Goal: Task Accomplishment & Management: Manage account settings

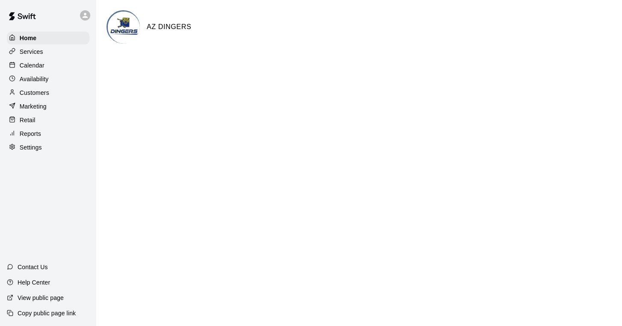
click at [37, 65] on p "Calendar" at bounding box center [32, 65] width 25 height 9
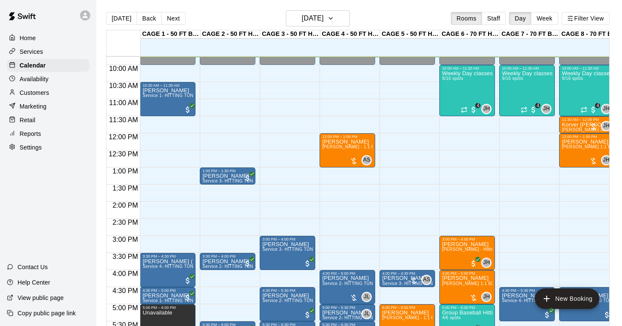
scroll to position [325, 0]
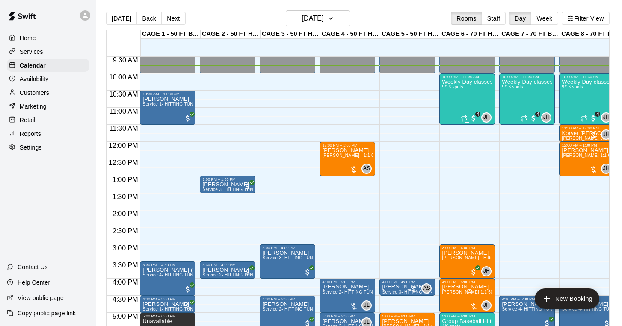
click at [455, 101] on div "Weekly Day classes ( Monday,Wednesday,Friday ) 10:00-11:30 ( monthly packages a…" at bounding box center [467, 242] width 50 height 326
click at [451, 108] on img "edit" at bounding box center [451, 109] width 10 height 10
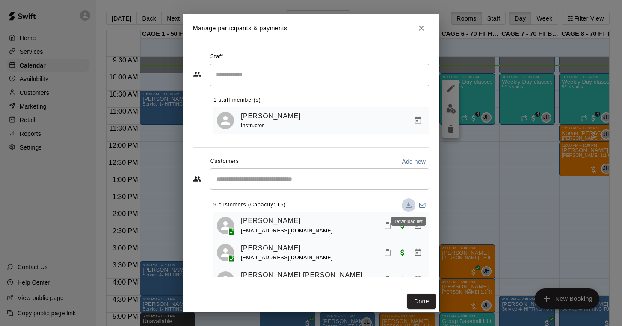
click at [410, 206] on icon "Download list" at bounding box center [408, 205] width 7 height 7
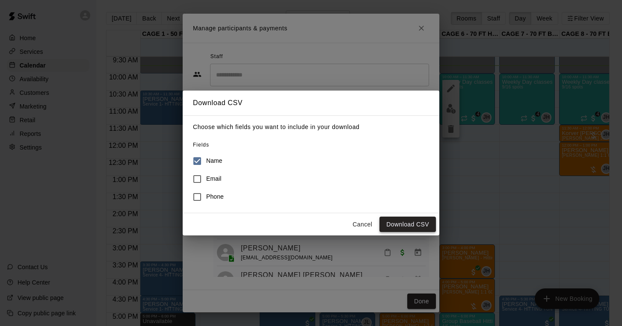
click at [409, 223] on button "Download CSV" at bounding box center [407, 225] width 56 height 16
click at [372, 224] on button "Cancel" at bounding box center [361, 225] width 27 height 16
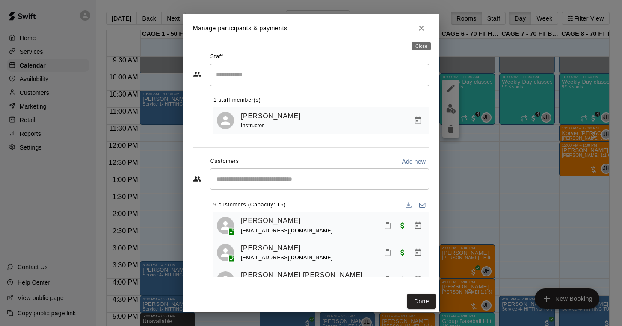
click at [417, 30] on icon "Close" at bounding box center [421, 28] width 9 height 9
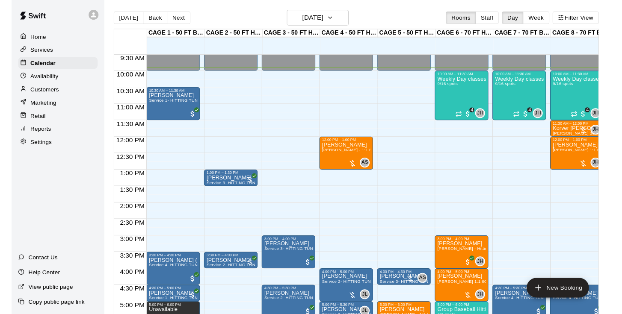
scroll to position [306, 0]
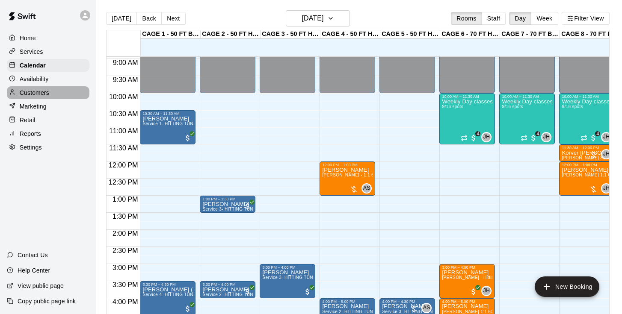
click at [43, 95] on p "Customers" at bounding box center [35, 93] width 30 height 9
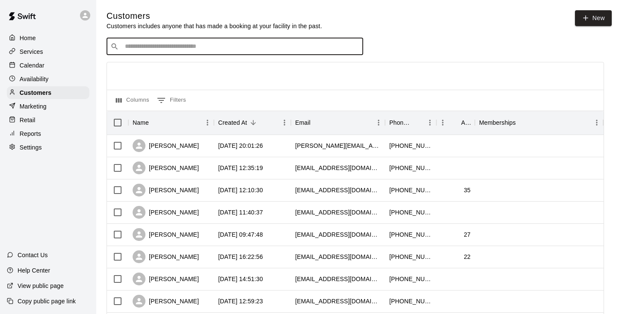
click at [175, 48] on input "Search customers by name or email" at bounding box center [240, 46] width 237 height 9
type input "*****"
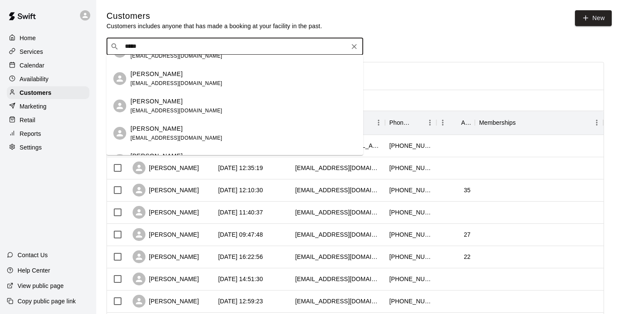
scroll to position [156, 0]
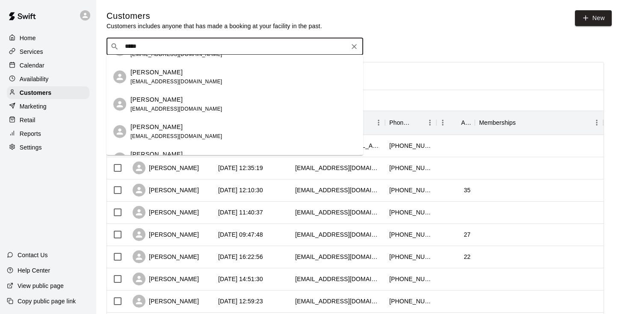
click at [162, 101] on p "Preslee Colby" at bounding box center [156, 99] width 52 height 9
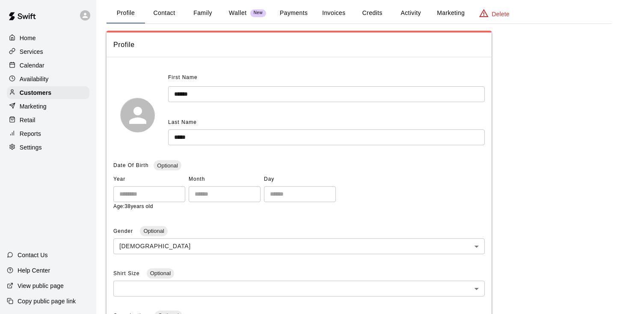
scroll to position [14, 0]
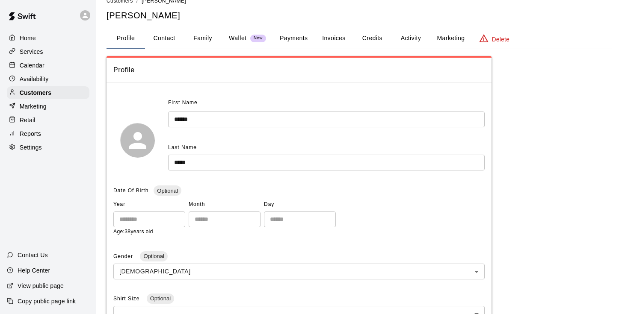
click at [330, 36] on button "Invoices" at bounding box center [333, 38] width 38 height 21
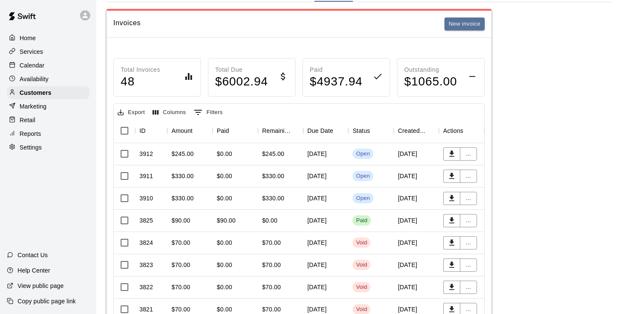
scroll to position [67, 0]
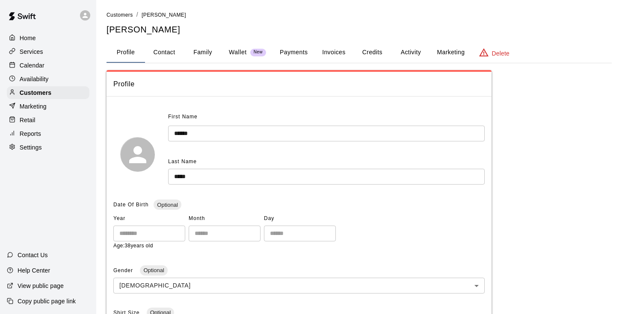
click at [337, 56] on button "Invoices" at bounding box center [333, 52] width 38 height 21
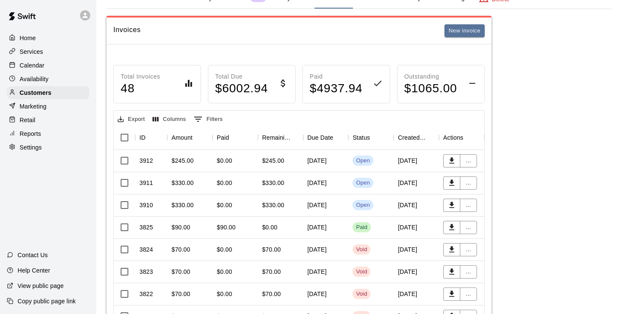
scroll to position [61, 0]
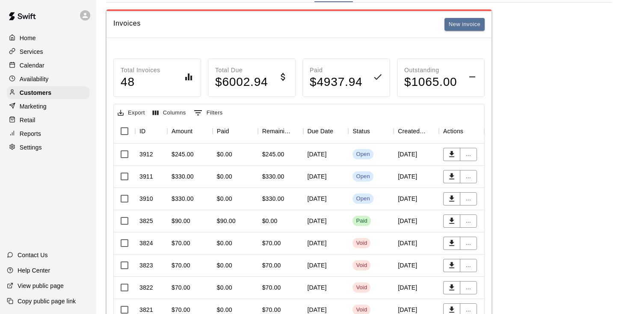
click at [309, 198] on div "September 12, 2025" at bounding box center [325, 199] width 45 height 22
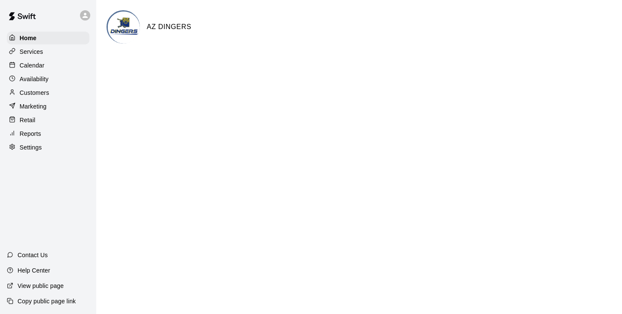
click at [23, 64] on p "Calendar" at bounding box center [32, 65] width 25 height 9
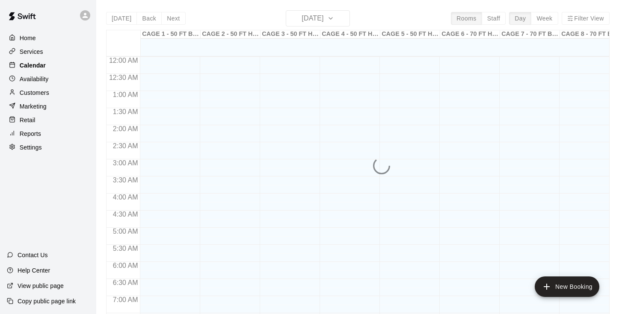
scroll to position [345, 0]
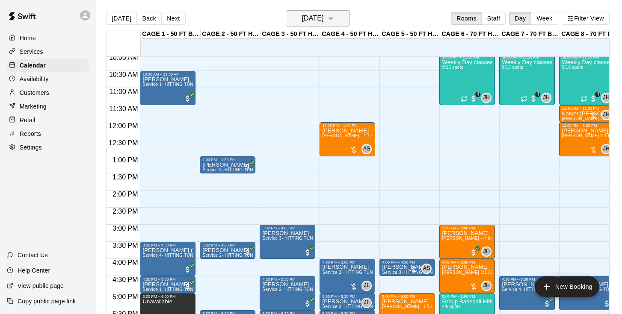
click at [323, 21] on h6 "[DATE]" at bounding box center [312, 18] width 22 height 12
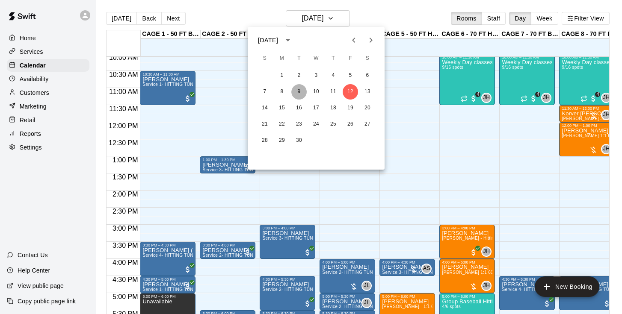
click at [298, 94] on button "9" at bounding box center [298, 91] width 15 height 15
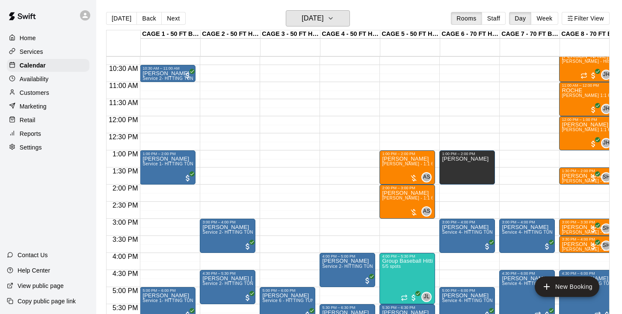
scroll to position [356, 0]
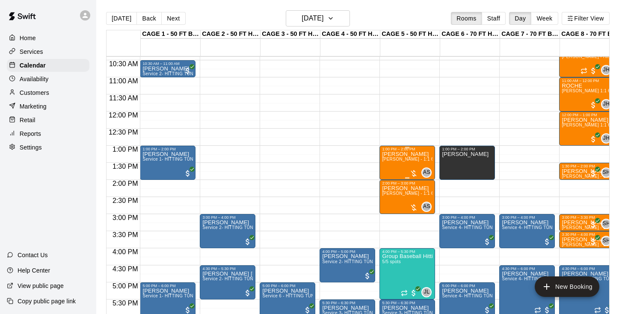
click at [394, 170] on div "Preslee Colby Allie Skaggs - 1:1 60min softball Hitting / Fielding instruction" at bounding box center [407, 308] width 50 height 314
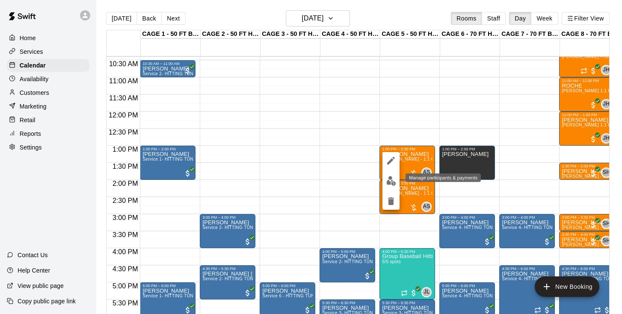
click at [390, 177] on img "edit" at bounding box center [391, 181] width 10 height 10
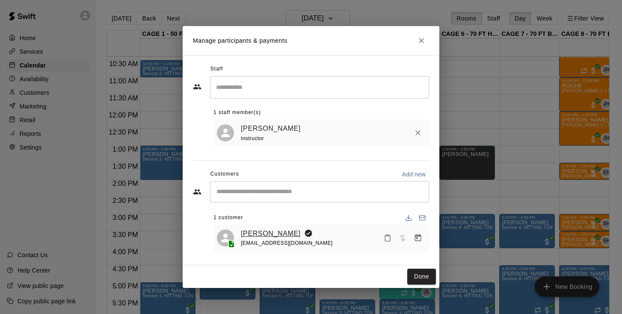
click at [264, 233] on link "Preslee Colby" at bounding box center [271, 233] width 60 height 11
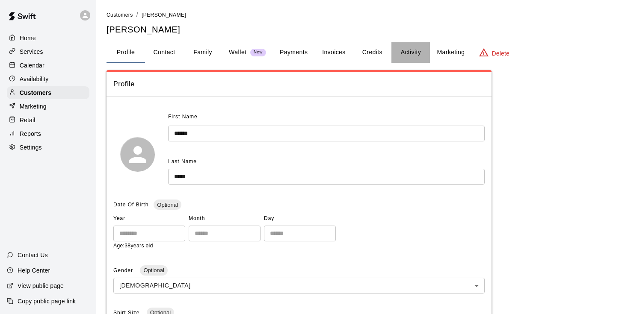
click at [413, 51] on button "Activity" at bounding box center [410, 52] width 38 height 21
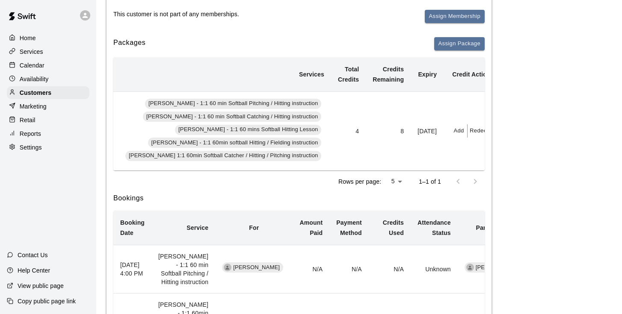
scroll to position [120, 0]
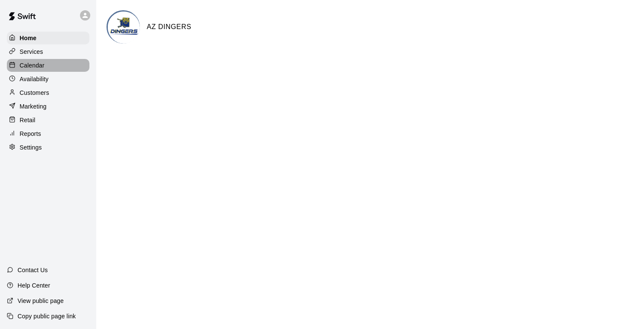
click at [37, 64] on p "Calendar" at bounding box center [32, 65] width 25 height 9
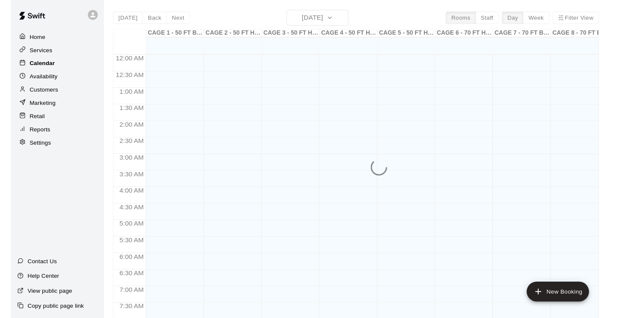
scroll to position [346, 0]
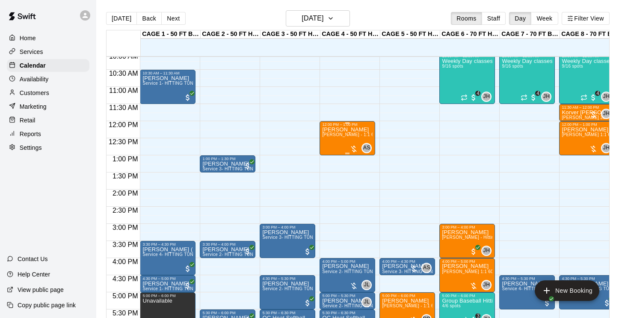
click at [342, 142] on div "Sadie Roche Allie Skaggs - 1:1 60min softball Hitting / Fielding instruction" at bounding box center [347, 286] width 50 height 318
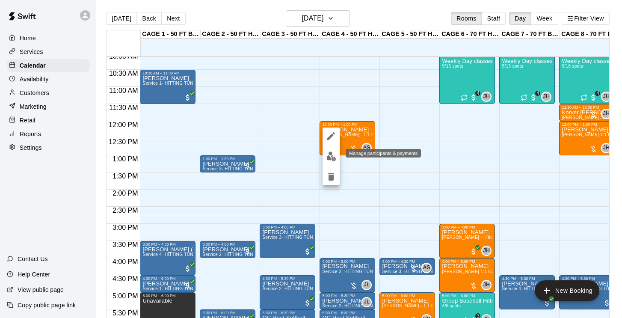
click at [334, 160] on img "edit" at bounding box center [331, 156] width 10 height 10
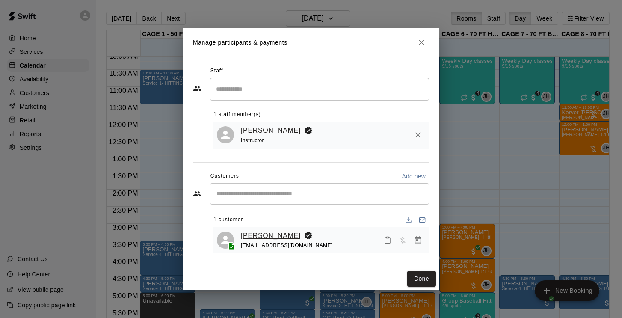
click at [257, 233] on link "[PERSON_NAME]" at bounding box center [271, 235] width 60 height 11
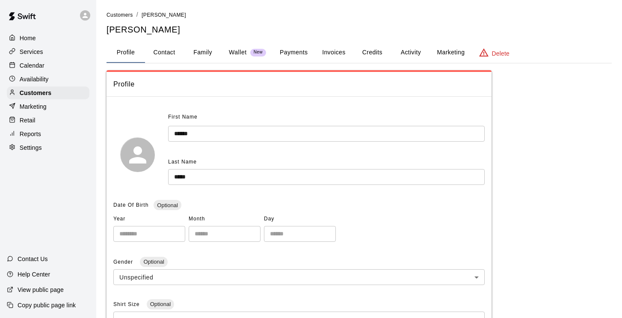
click at [410, 50] on button "Activity" at bounding box center [410, 52] width 38 height 21
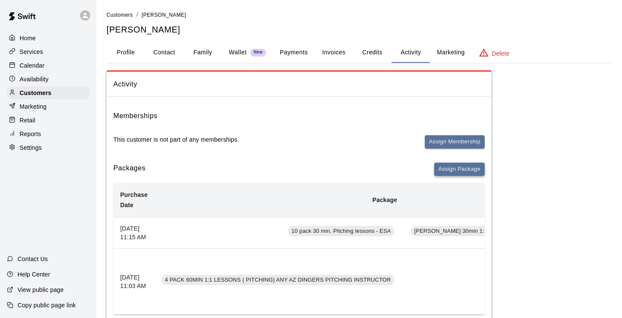
click at [449, 171] on button "Assign Package" at bounding box center [459, 168] width 50 height 13
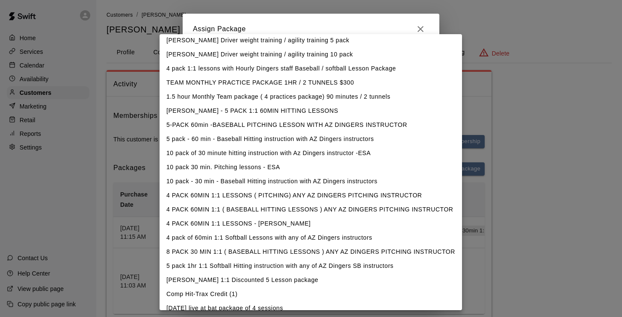
scroll to position [257, 0]
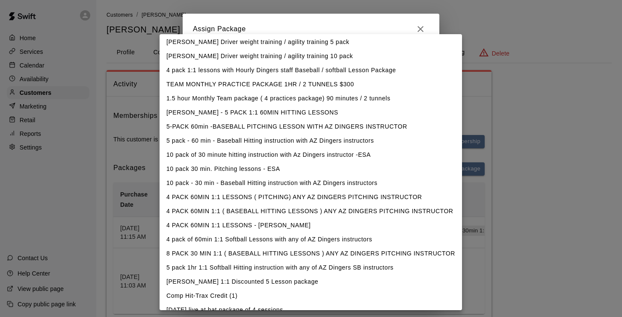
click at [242, 228] on li "4 PACK 60MIN 1:1 LESSONS - ALLIE SKAGGS" at bounding box center [310, 226] width 302 height 14
type input "**********"
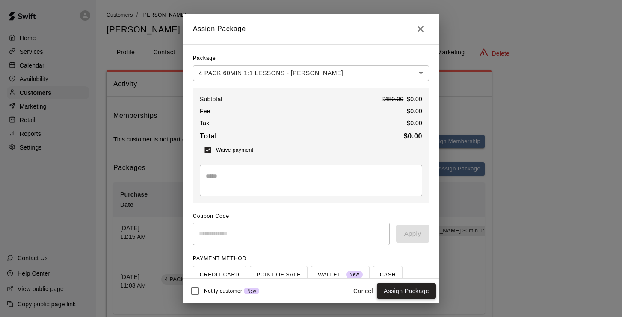
click at [405, 295] on button "Assign Package" at bounding box center [406, 292] width 59 height 16
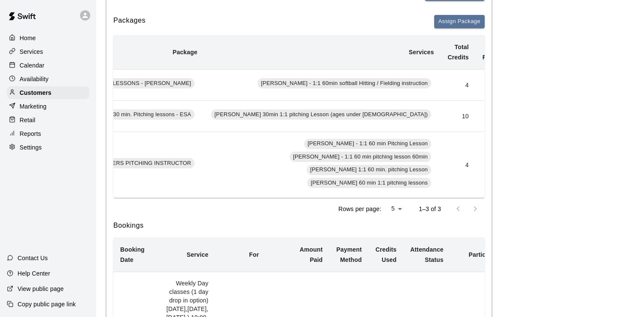
scroll to position [0, 283]
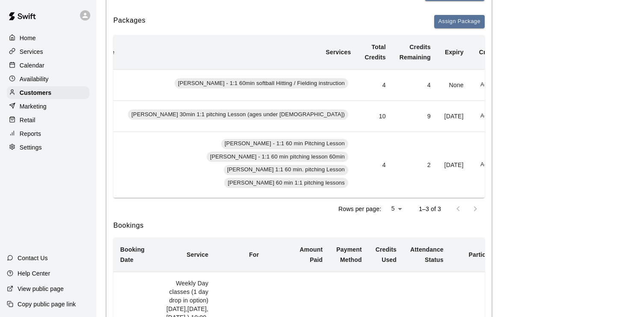
click at [494, 86] on button "Redeem" at bounding box center [507, 84] width 26 height 13
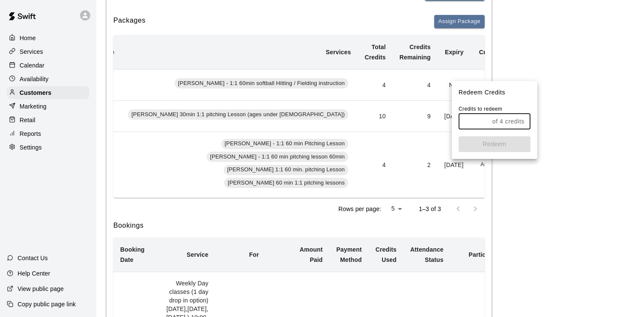
click at [469, 123] on input "text" at bounding box center [473, 122] width 30 height 16
type input "*"
click at [476, 144] on button "Redeem" at bounding box center [494, 144] width 72 height 16
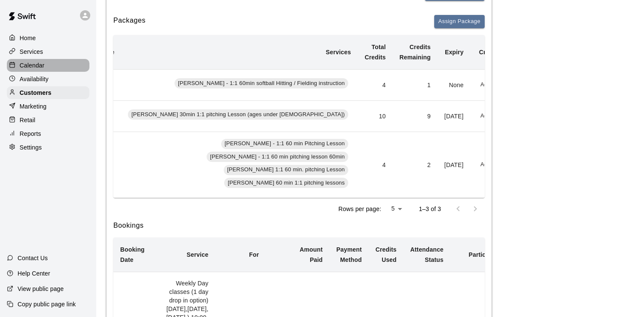
click at [38, 67] on p "Calendar" at bounding box center [32, 65] width 25 height 9
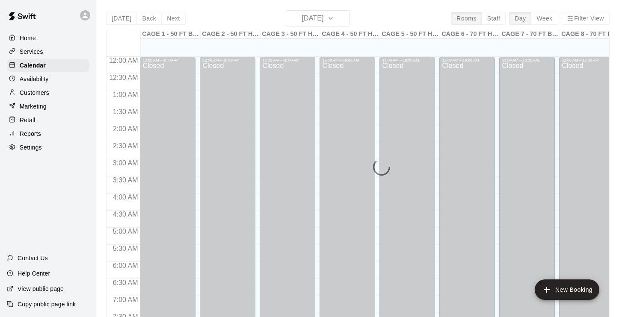
scroll to position [347, 0]
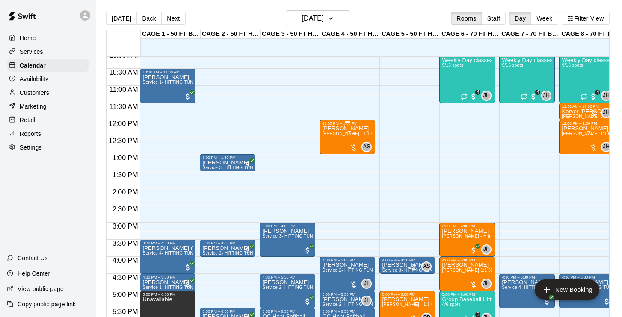
click at [347, 138] on div "Sadie Roche Allie Skaggs - 1:1 60min softball Hitting / Fielding instruction" at bounding box center [347, 284] width 50 height 317
click at [333, 156] on img "edit" at bounding box center [331, 156] width 10 height 10
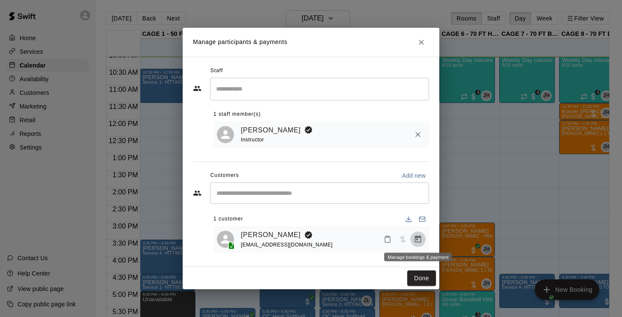
click at [418, 236] on icon "Manage bookings & payment" at bounding box center [418, 239] width 6 height 7
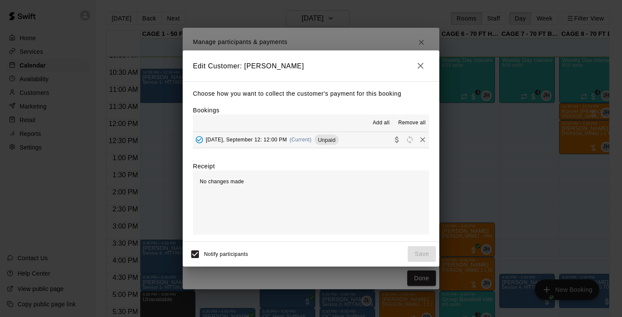
click at [261, 142] on div "Friday, September 12: 12:00 PM (Current) Unpaid" at bounding box center [266, 139] width 146 height 13
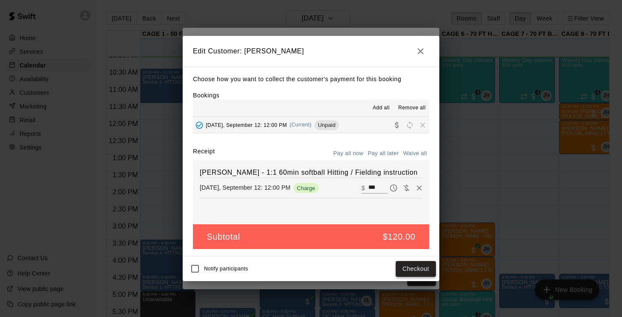
click at [419, 264] on button "Checkout" at bounding box center [416, 269] width 40 height 16
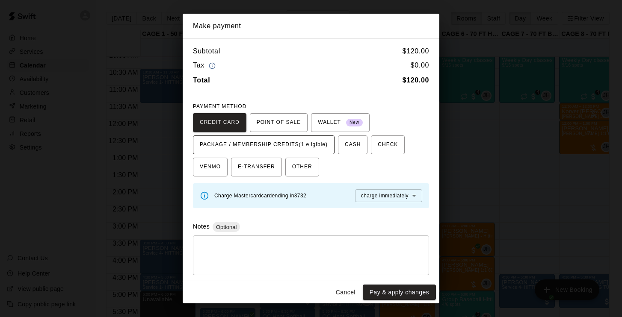
click at [304, 141] on span "PACKAGE / MEMBERSHIP CREDITS (1 eligible)" at bounding box center [264, 145] width 128 height 14
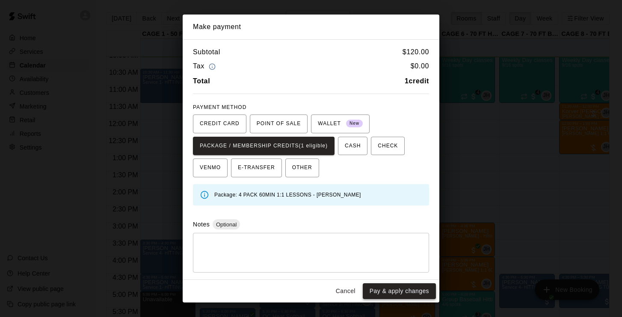
click at [393, 286] on button "Pay & apply changes" at bounding box center [399, 292] width 73 height 16
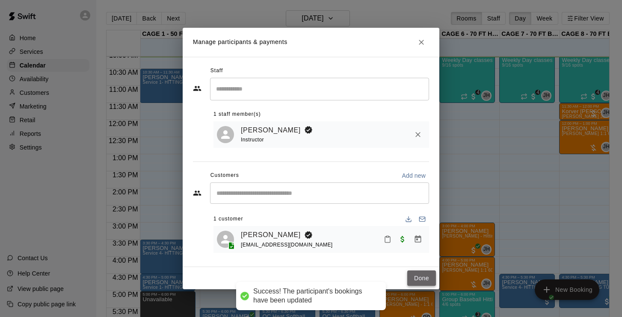
click at [427, 279] on button "Done" at bounding box center [421, 279] width 29 height 16
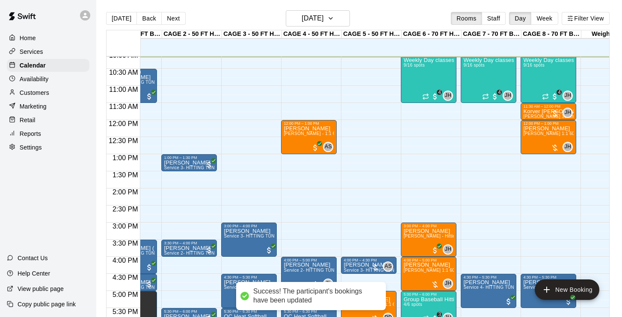
scroll to position [347, 39]
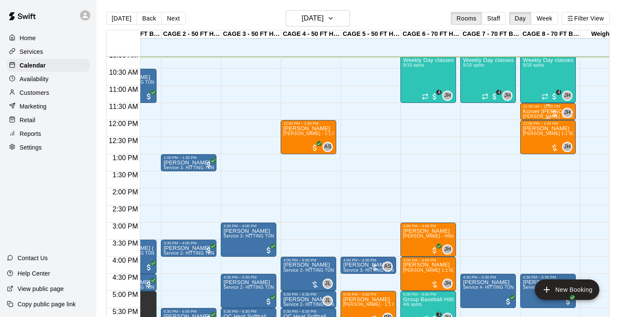
click at [540, 107] on div "11:30 AM – 12:00 PM" at bounding box center [548, 106] width 50 height 4
click at [534, 136] on img "edit" at bounding box center [532, 134] width 10 height 10
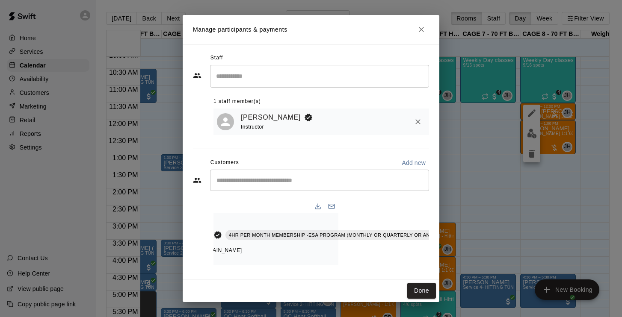
scroll to position [0, 90]
click at [452, 254] on icon "Manage bookings & payment" at bounding box center [456, 254] width 9 height 9
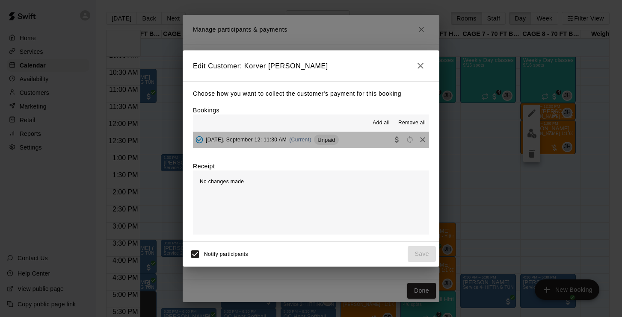
click at [256, 139] on span "Friday, September 12: 11:30 AM" at bounding box center [246, 140] width 81 height 6
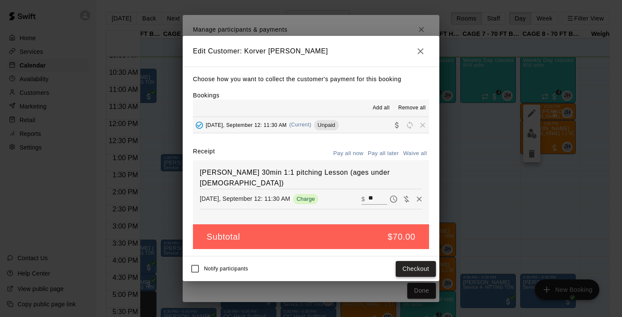
click at [402, 274] on button "Checkout" at bounding box center [416, 269] width 40 height 16
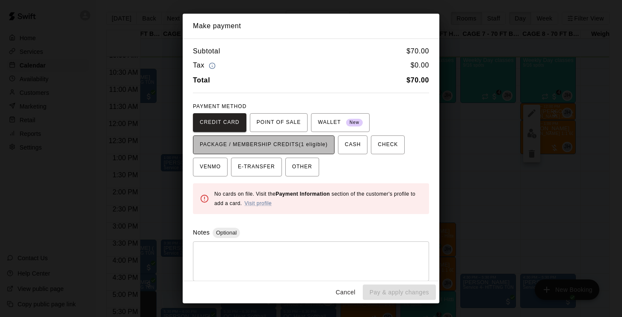
click at [314, 147] on span "PACKAGE / MEMBERSHIP CREDITS (1 eligible)" at bounding box center [264, 145] width 128 height 14
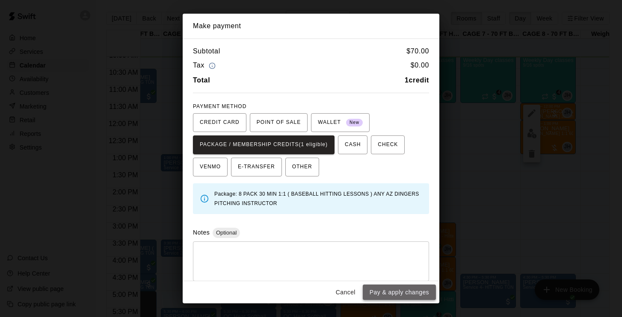
click at [412, 294] on button "Pay & apply changes" at bounding box center [399, 293] width 73 height 16
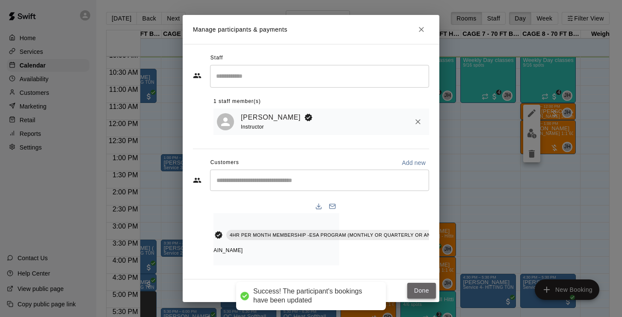
click at [419, 292] on button "Done" at bounding box center [421, 291] width 29 height 16
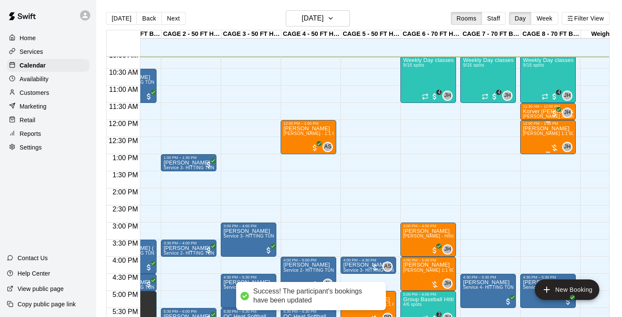
click at [545, 140] on div "Declan Roche John Havird 1:1 60 min. pitching Lesson" at bounding box center [548, 284] width 50 height 317
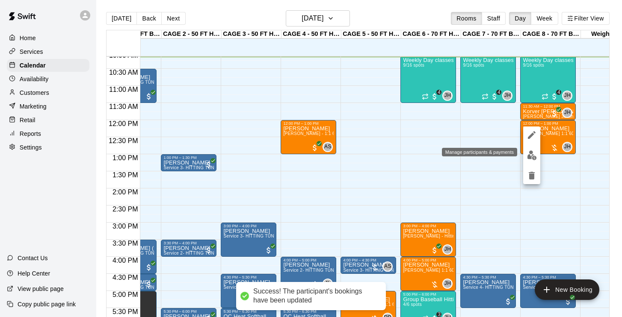
click at [531, 161] on button "edit" at bounding box center [531, 155] width 17 height 17
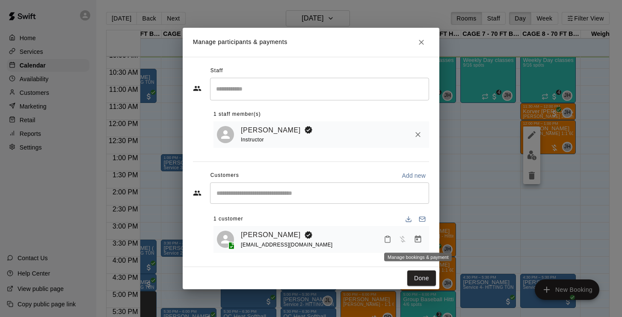
click at [421, 239] on icon "Manage bookings & payment" at bounding box center [417, 239] width 9 height 9
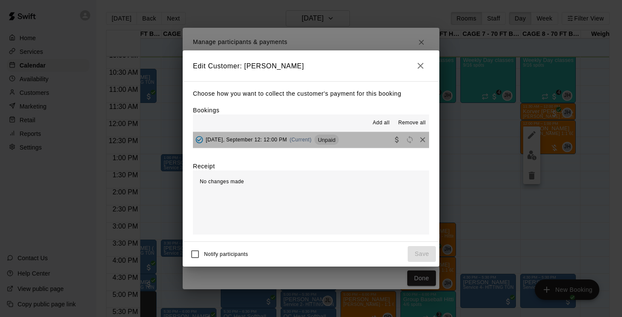
click at [244, 138] on span "Friday, September 12: 12:00 PM" at bounding box center [246, 140] width 81 height 6
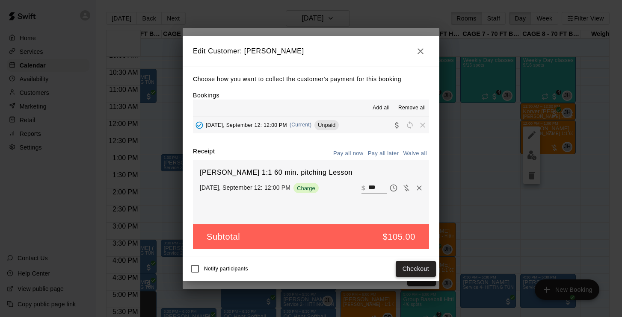
click at [414, 269] on button "Checkout" at bounding box center [416, 269] width 40 height 16
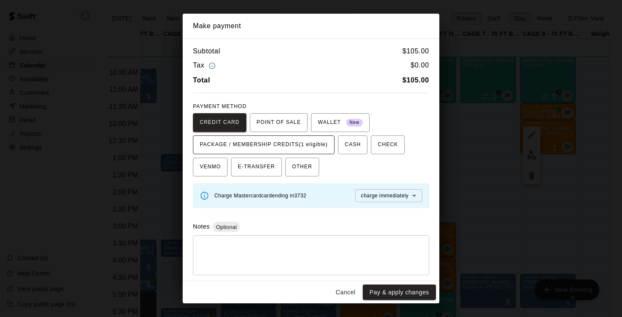
click at [312, 138] on span "PACKAGE / MEMBERSHIP CREDITS (1 eligible)" at bounding box center [264, 145] width 128 height 14
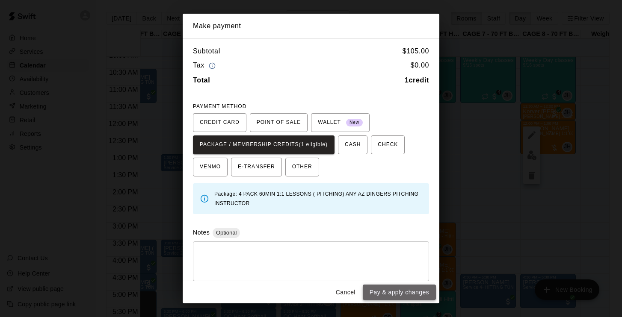
click at [393, 292] on button "Pay & apply changes" at bounding box center [399, 293] width 73 height 16
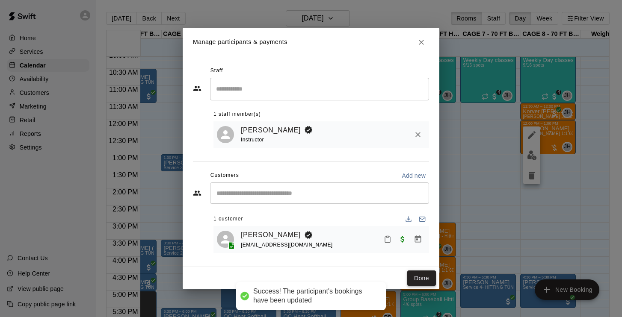
click at [428, 282] on button "Done" at bounding box center [421, 279] width 29 height 16
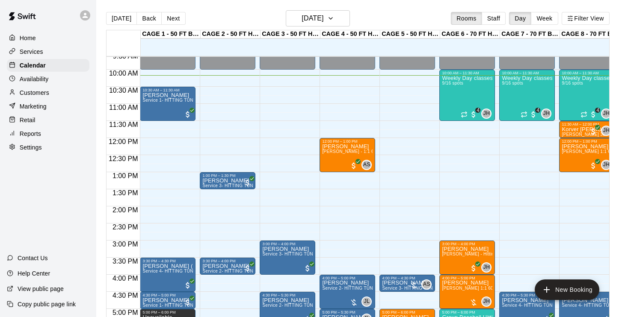
scroll to position [326, 0]
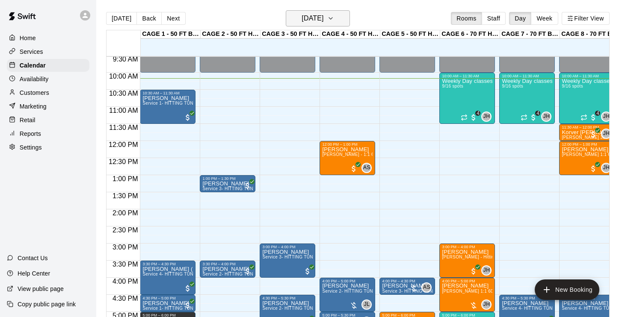
click at [320, 18] on h6 "[DATE]" at bounding box center [312, 18] width 22 height 12
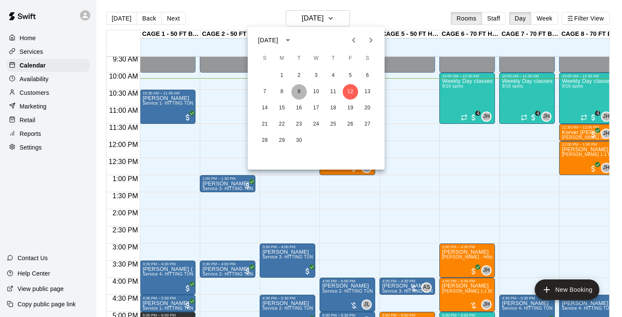
click at [295, 92] on button "9" at bounding box center [298, 91] width 15 height 15
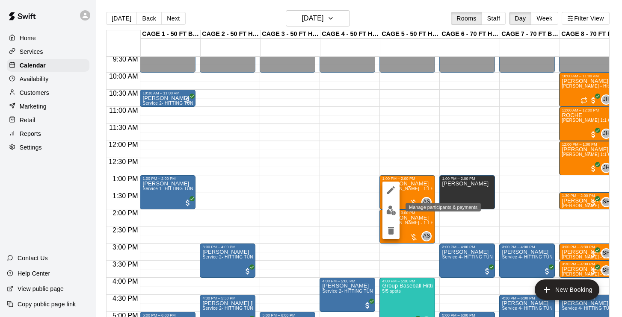
click at [381, 212] on div at bounding box center [311, 158] width 622 height 317
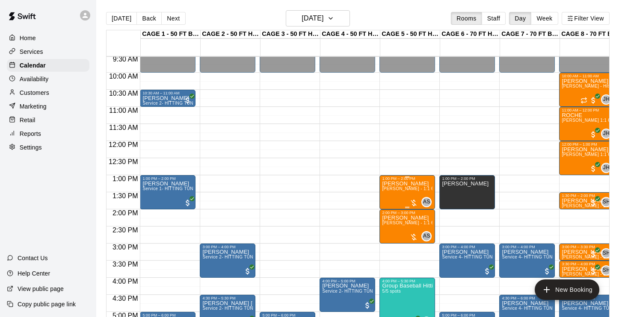
click at [390, 205] on button "edit" at bounding box center [390, 210] width 17 height 17
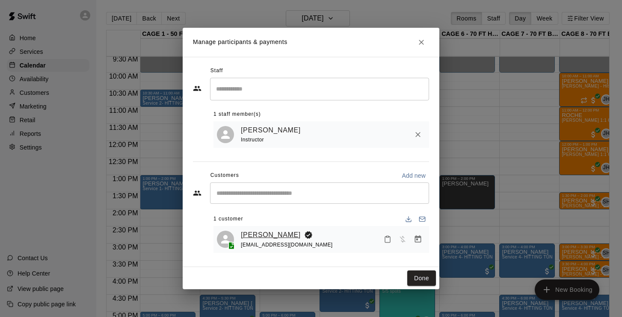
click at [274, 233] on link "Preslee Colby" at bounding box center [271, 235] width 60 height 11
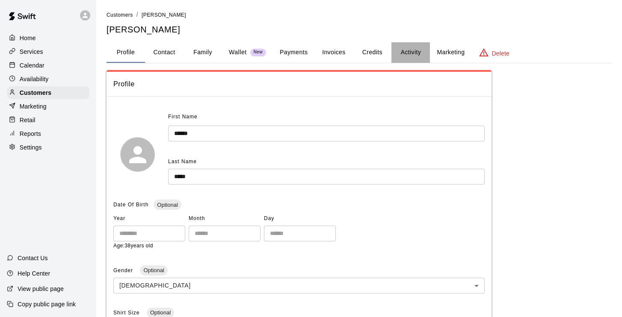
click at [410, 55] on button "Activity" at bounding box center [410, 52] width 38 height 21
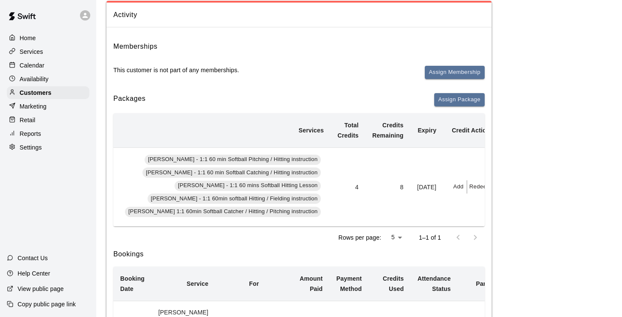
scroll to position [0, 239]
click at [467, 184] on button "Redeem" at bounding box center [480, 186] width 26 height 13
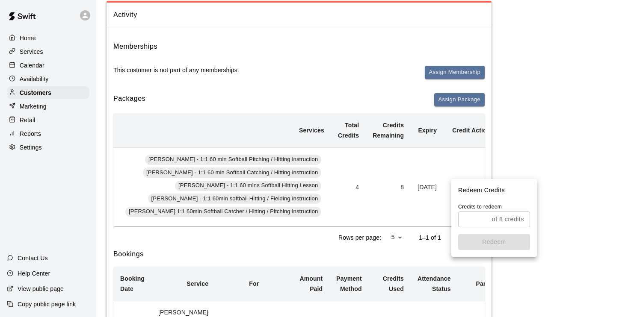
click at [473, 217] on input "text" at bounding box center [473, 220] width 30 height 16
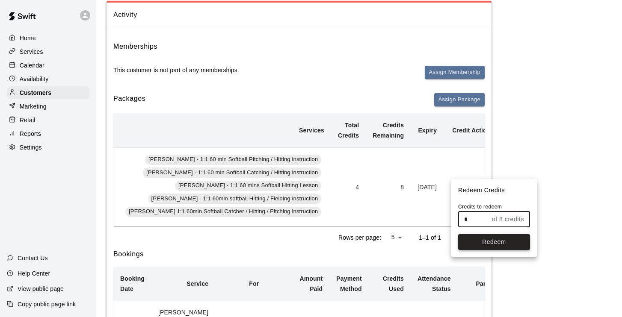
type input "*"
click at [486, 244] on button "Redeem" at bounding box center [494, 242] width 72 height 16
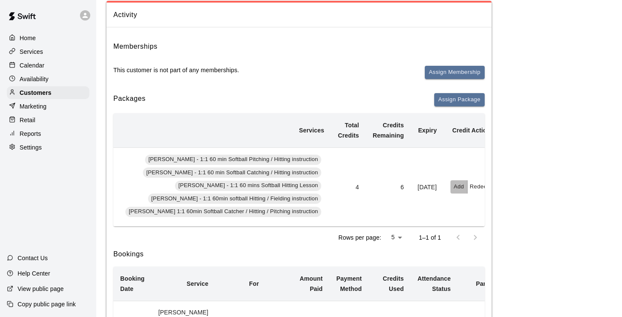
click at [450, 186] on button "Add" at bounding box center [458, 186] width 17 height 13
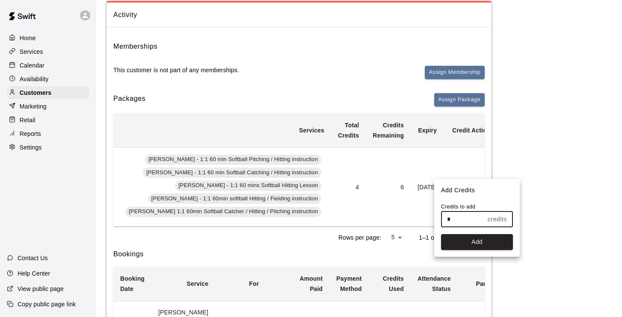
drag, startPoint x: 463, startPoint y: 222, endPoint x: 427, endPoint y: 221, distance: 36.4
click at [427, 221] on div "Add Credits Credits to add * credits ​ Add" at bounding box center [311, 158] width 622 height 317
click at [454, 239] on button "Add" at bounding box center [477, 242] width 72 height 16
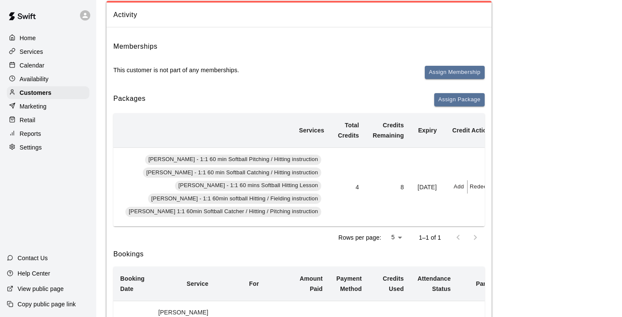
click at [35, 65] on p "Calendar" at bounding box center [32, 65] width 25 height 9
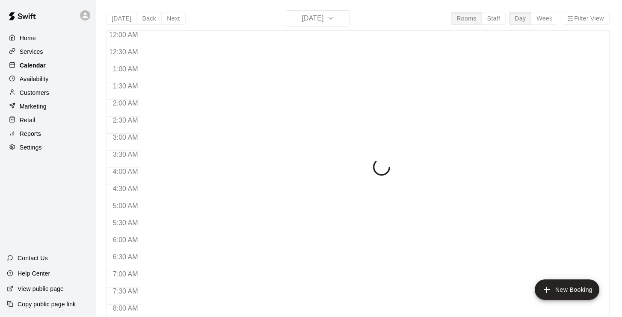
scroll to position [349, 0]
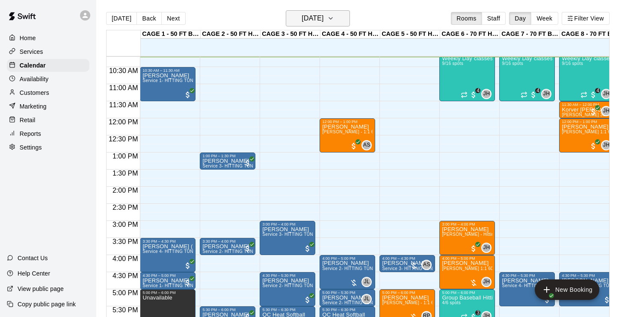
click at [316, 19] on h6 "[DATE]" at bounding box center [312, 18] width 22 height 12
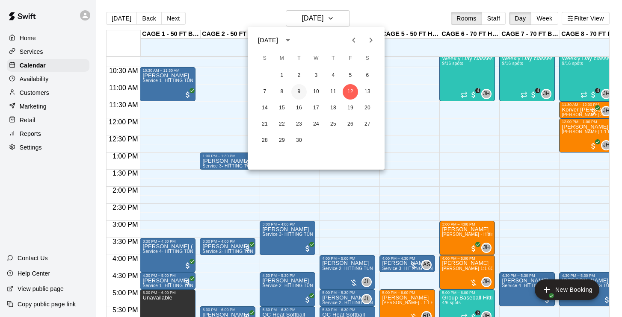
click at [302, 92] on button "9" at bounding box center [298, 91] width 15 height 15
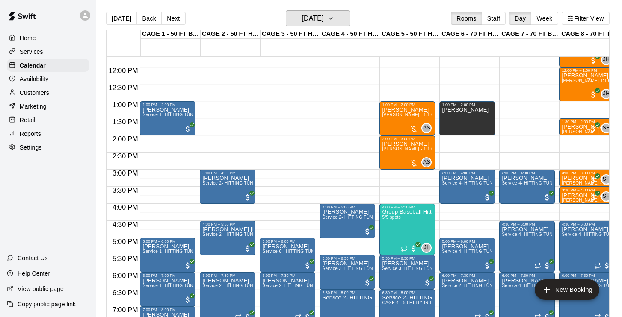
scroll to position [411, 0]
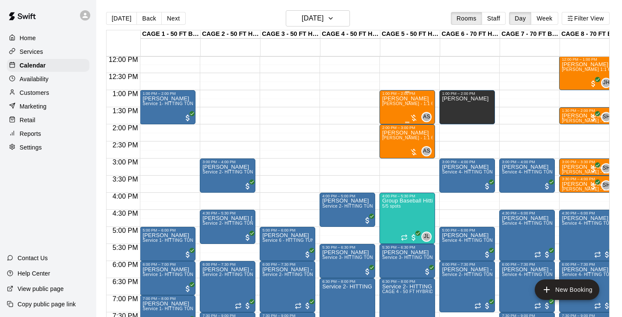
click at [398, 115] on div "Preslee Colby Allie Skaggs - 1:1 60min softball Hitting / Fielding instruction" at bounding box center [407, 254] width 50 height 317
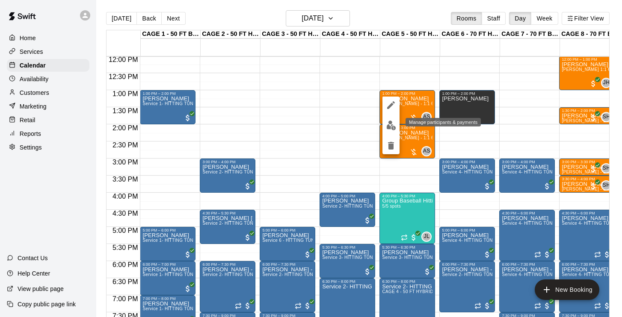
click at [394, 124] on img "edit" at bounding box center [391, 126] width 10 height 10
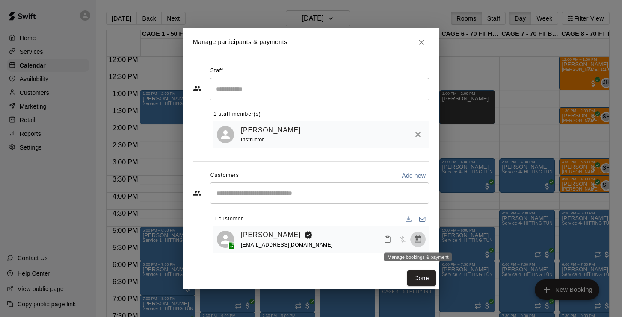
click at [416, 242] on icon "Manage bookings & payment" at bounding box center [418, 239] width 6 height 7
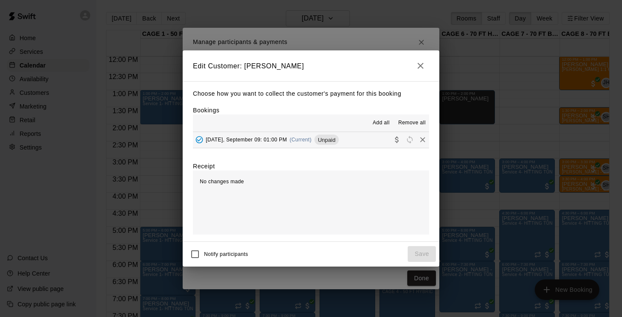
click at [259, 131] on div "Add all Remove all" at bounding box center [311, 123] width 236 height 17
click at [259, 140] on span "Tuesday, September 09: 01:00 PM" at bounding box center [246, 140] width 81 height 6
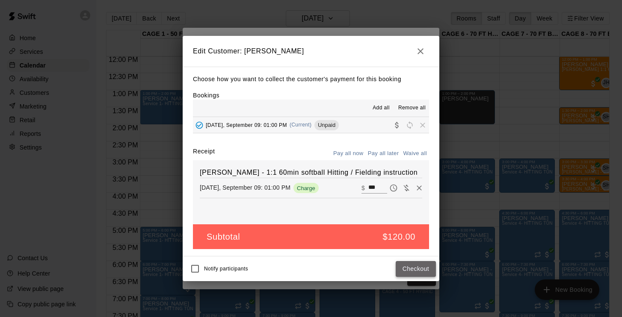
click at [420, 272] on button "Checkout" at bounding box center [416, 269] width 40 height 16
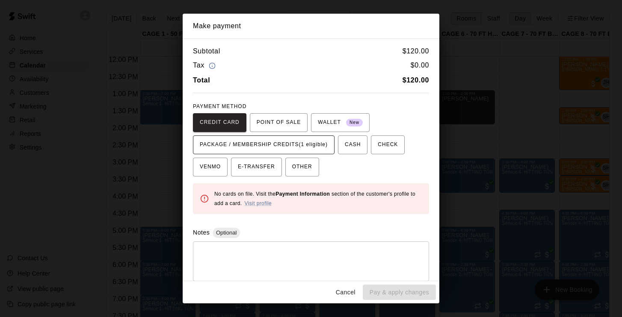
click at [318, 143] on span "PACKAGE / MEMBERSHIP CREDITS (1 eligible)" at bounding box center [264, 145] width 128 height 14
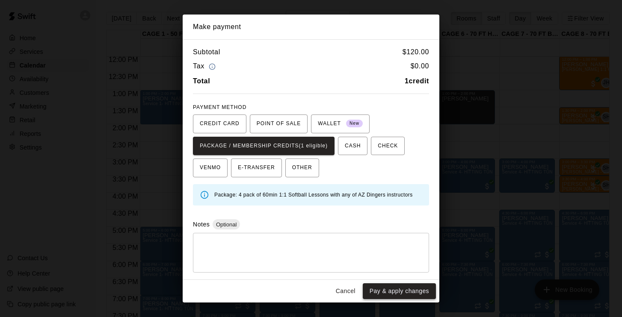
click at [381, 289] on button "Pay & apply changes" at bounding box center [399, 292] width 73 height 16
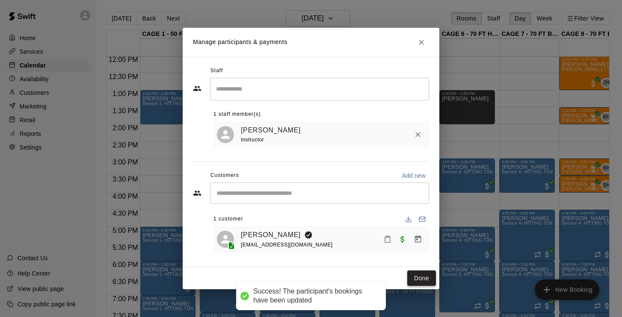
click at [417, 275] on button "Done" at bounding box center [421, 279] width 29 height 16
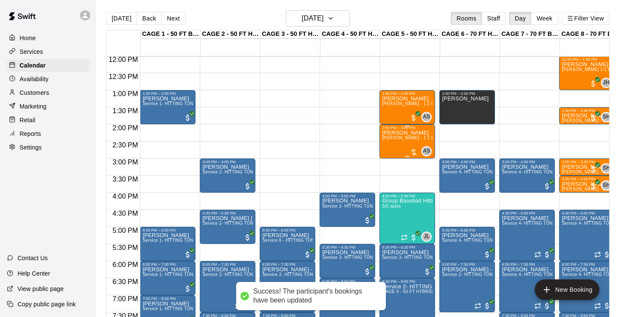
click at [402, 146] on div "Charli Colby Allie Skaggs - 1:1 60min softball Hitting / Fielding instruction" at bounding box center [407, 288] width 50 height 317
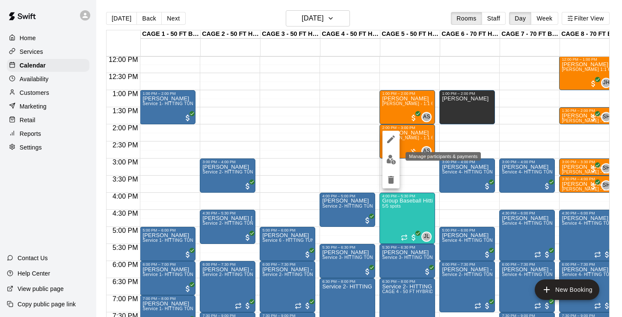
click at [392, 164] on img "edit" at bounding box center [391, 160] width 10 height 10
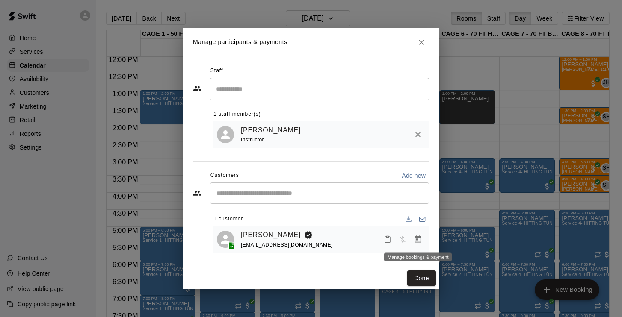
click at [419, 242] on icon "Manage bookings & payment" at bounding box center [418, 239] width 6 height 7
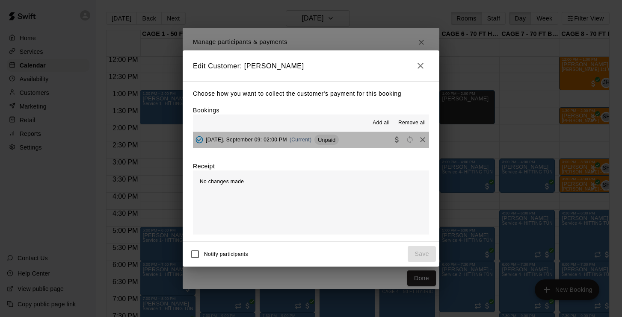
click at [257, 141] on span "Tuesday, September 09: 02:00 PM" at bounding box center [246, 140] width 81 height 6
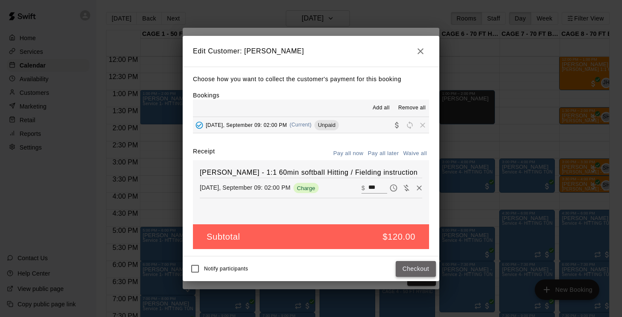
click at [425, 273] on button "Checkout" at bounding box center [416, 269] width 40 height 16
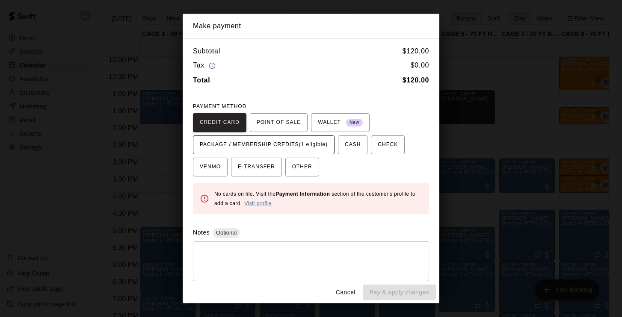
click at [299, 144] on span "PACKAGE / MEMBERSHIP CREDITS (1 eligible)" at bounding box center [264, 145] width 128 height 14
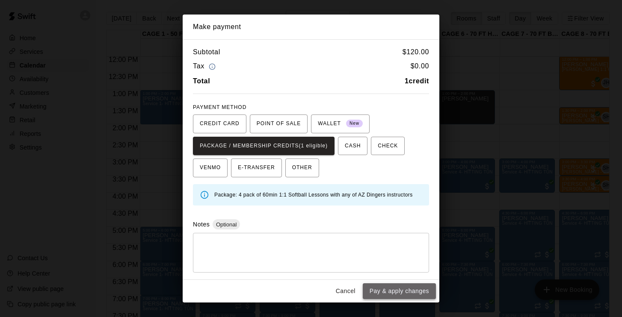
click at [391, 292] on button "Pay & apply changes" at bounding box center [399, 292] width 73 height 16
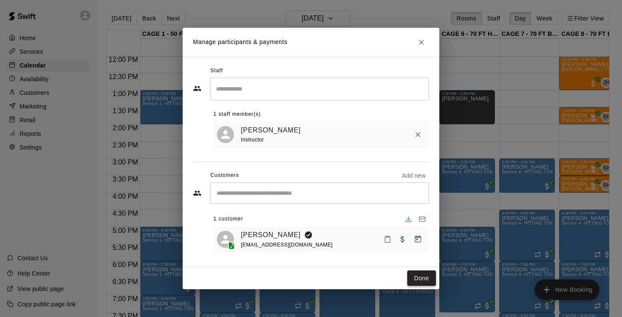
click at [425, 279] on button "Done" at bounding box center [421, 279] width 29 height 16
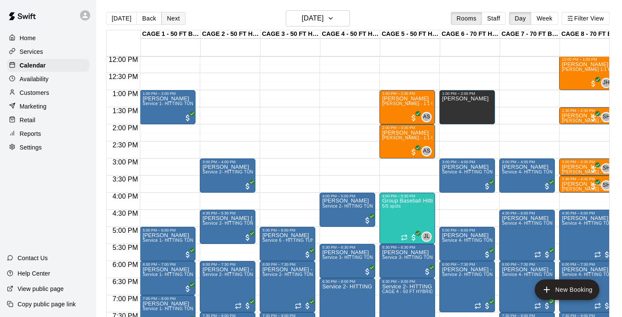
click at [165, 16] on button "Next" at bounding box center [173, 18] width 24 height 13
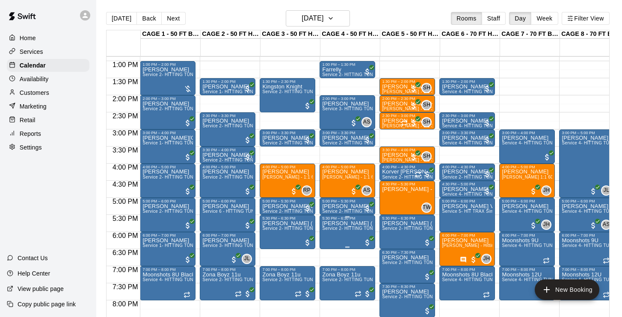
scroll to position [441, 0]
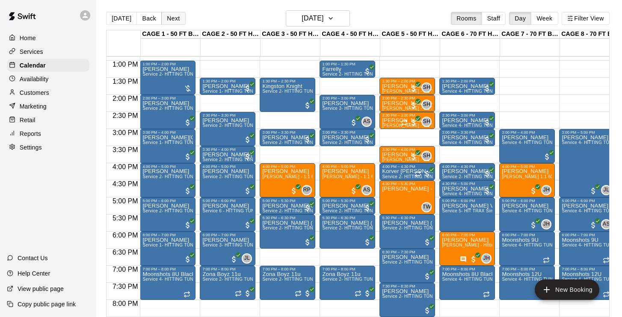
click at [175, 16] on button "Next" at bounding box center [173, 18] width 24 height 13
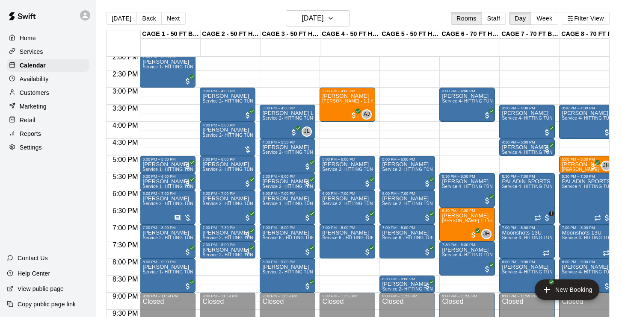
scroll to position [487, 0]
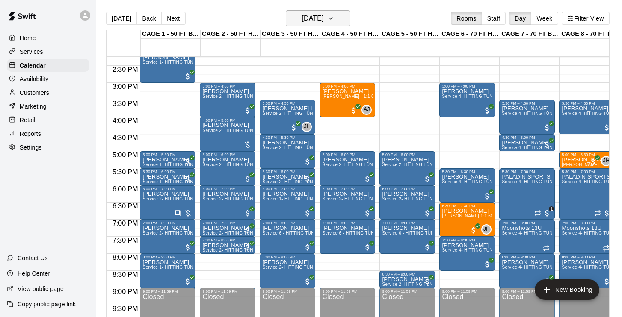
click at [304, 22] on h6 "Thursday Sep 11" at bounding box center [312, 18] width 22 height 12
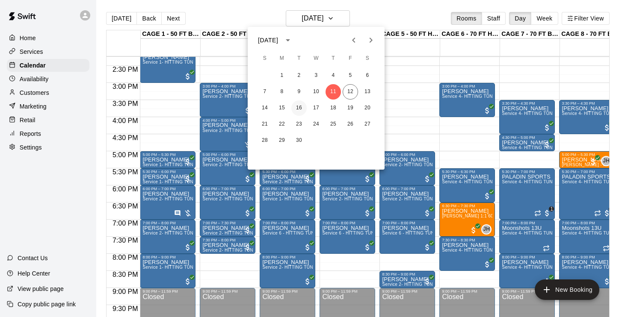
click at [298, 107] on button "16" at bounding box center [298, 107] width 15 height 15
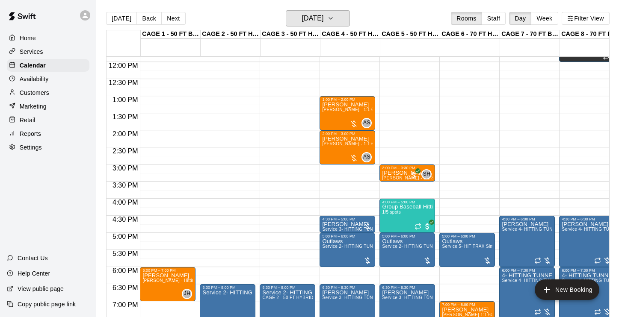
scroll to position [400, 0]
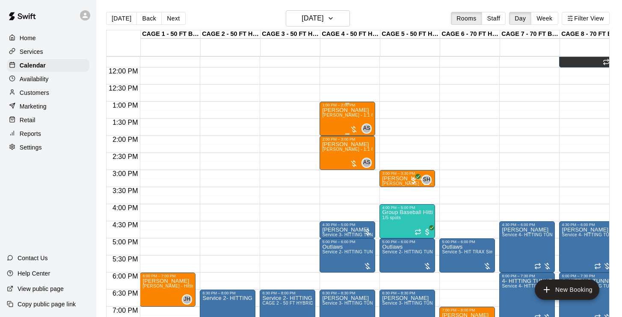
click at [345, 122] on div "Preslee Colby Allie Skaggs - 1:1 60min softball Hitting / Fielding instruction" at bounding box center [347, 265] width 50 height 317
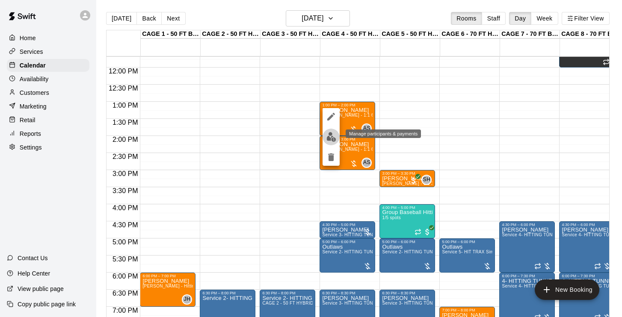
click at [328, 134] on img "edit" at bounding box center [331, 137] width 10 height 10
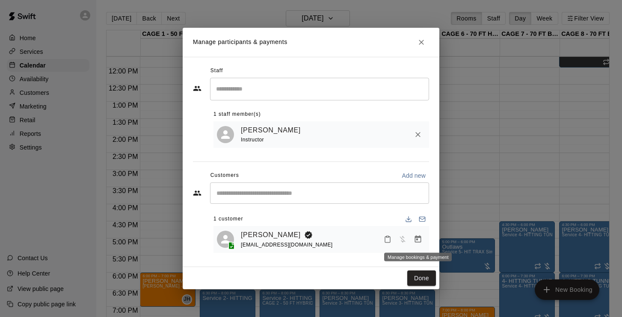
click at [417, 238] on icon "Manage bookings & payment" at bounding box center [417, 239] width 9 height 9
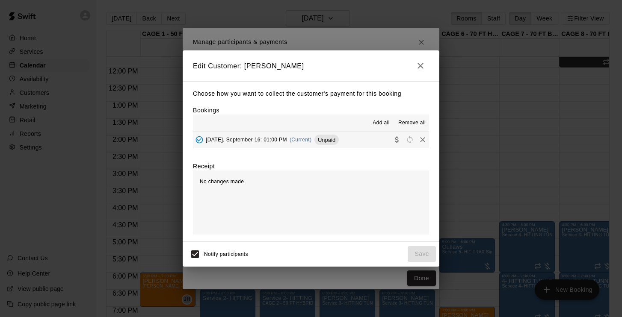
click at [236, 141] on span "Tuesday, September 16: 01:00 PM" at bounding box center [246, 140] width 81 height 6
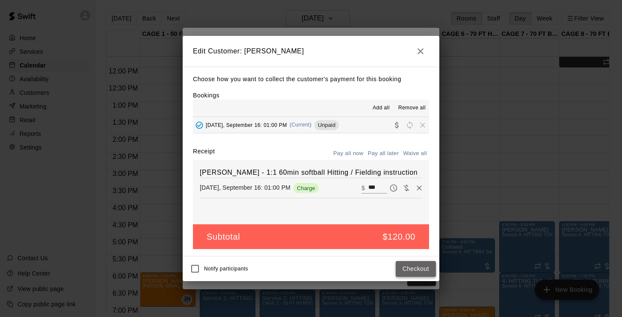
click at [424, 272] on button "Checkout" at bounding box center [416, 269] width 40 height 16
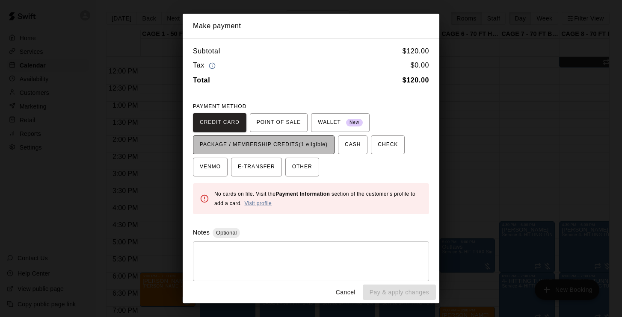
click at [315, 148] on span "PACKAGE / MEMBERSHIP CREDITS (1 eligible)" at bounding box center [264, 145] width 128 height 14
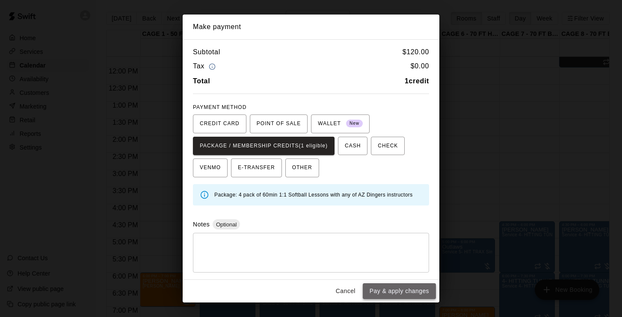
click at [393, 292] on button "Pay & apply changes" at bounding box center [399, 292] width 73 height 16
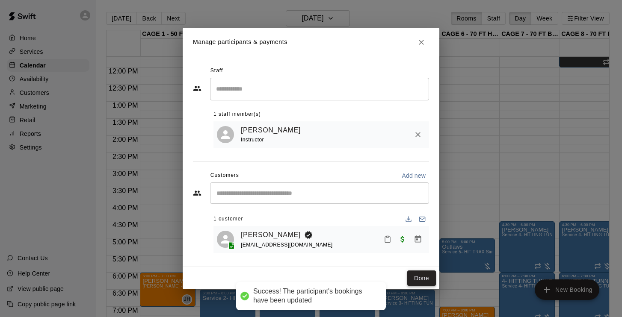
click at [420, 278] on button "Done" at bounding box center [421, 279] width 29 height 16
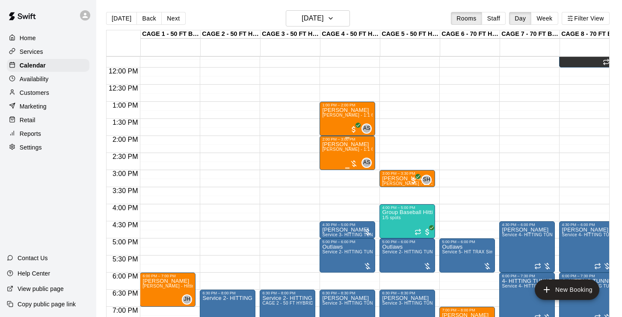
click at [346, 154] on div "Charli Colby Allie Skaggs - 1:1 60min softball Hitting / Fielding instruction" at bounding box center [347, 300] width 50 height 317
click at [331, 170] on img "edit" at bounding box center [331, 171] width 10 height 10
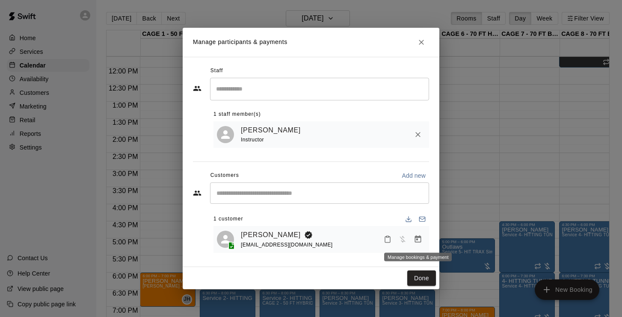
click at [420, 239] on icon "Manage bookings & payment" at bounding box center [418, 239] width 6 height 7
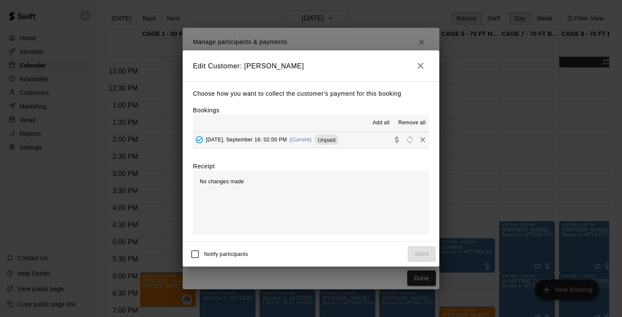
click at [257, 137] on span "Tuesday, September 16: 02:00 PM" at bounding box center [246, 140] width 81 height 6
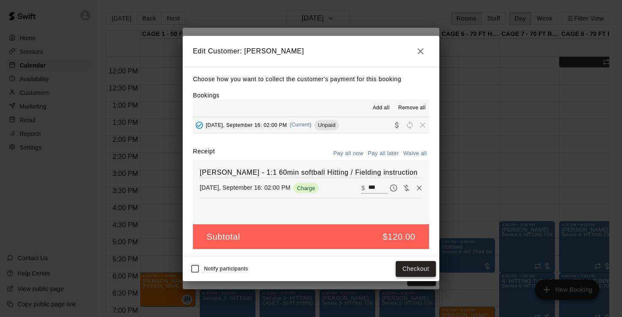
click at [424, 273] on button "Checkout" at bounding box center [416, 269] width 40 height 16
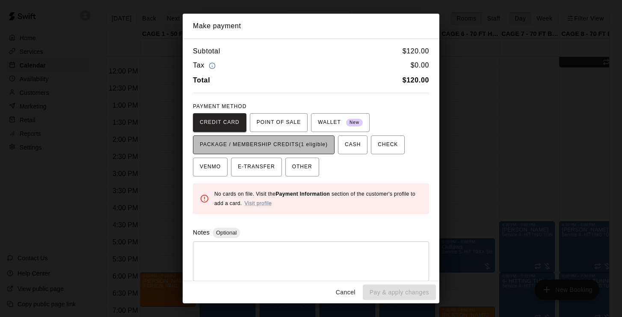
click at [321, 142] on span "PACKAGE / MEMBERSHIP CREDITS (1 eligible)" at bounding box center [264, 145] width 128 height 14
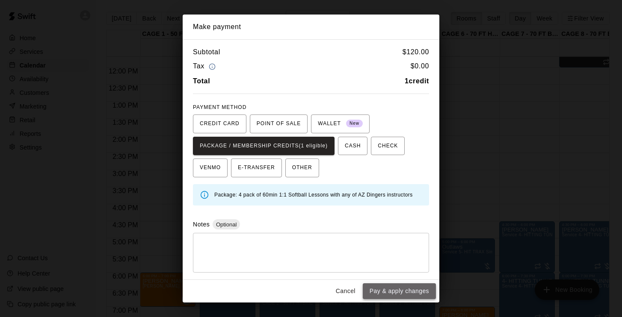
click at [380, 290] on button "Pay & apply changes" at bounding box center [399, 292] width 73 height 16
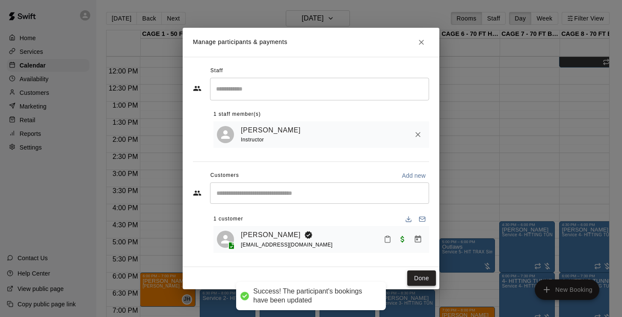
click at [416, 283] on button "Done" at bounding box center [421, 279] width 29 height 16
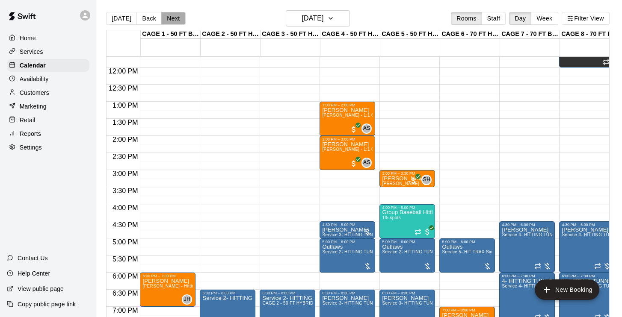
click at [178, 19] on button "Next" at bounding box center [173, 18] width 24 height 13
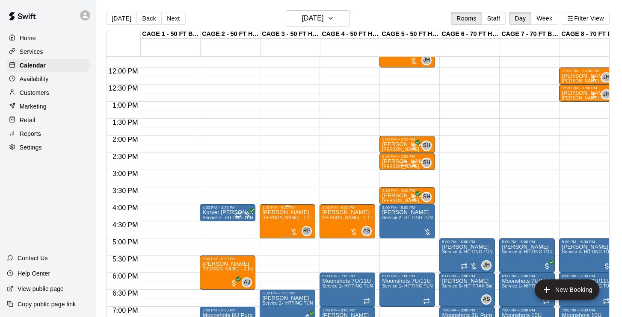
click at [286, 220] on span "[PERSON_NAME] - 1:1 60 min Softball Pitching / Hitting instruction" at bounding box center [330, 218] width 136 height 5
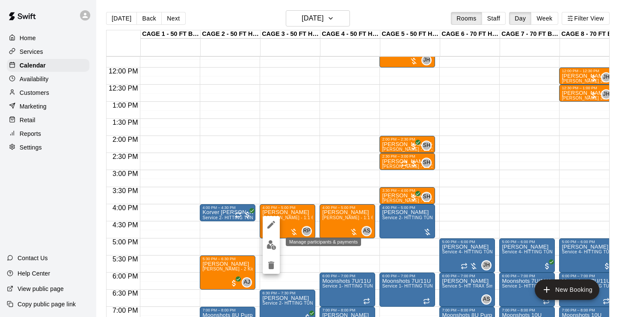
click at [267, 247] on img "edit" at bounding box center [271, 245] width 10 height 10
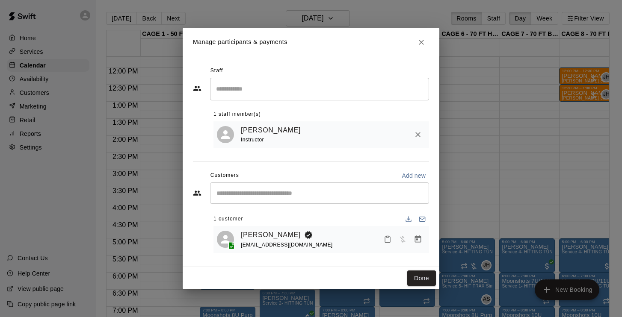
click at [419, 240] on icon "Manage bookings & payment" at bounding box center [417, 239] width 9 height 9
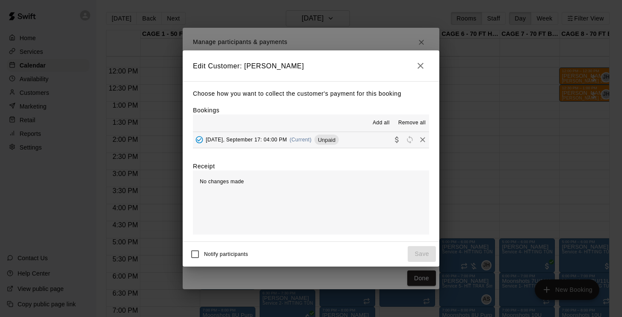
click at [240, 137] on span "Wednesday, September 17: 04:00 PM" at bounding box center [246, 140] width 81 height 6
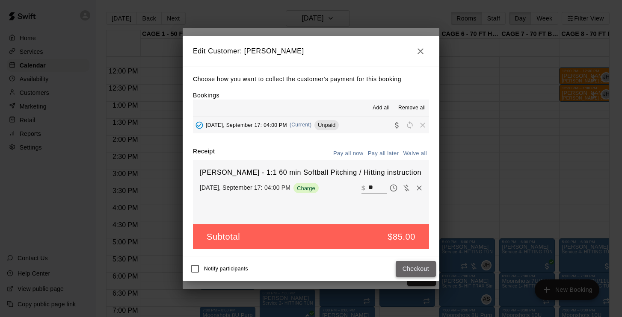
click at [419, 266] on button "Checkout" at bounding box center [416, 269] width 40 height 16
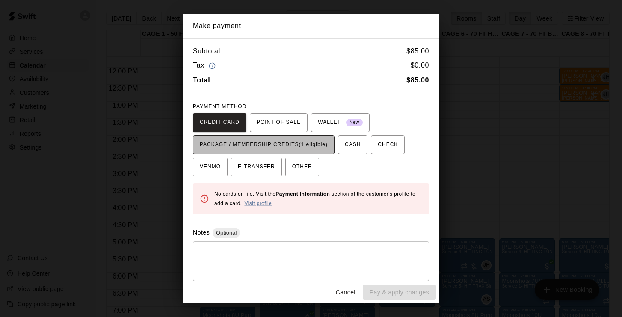
click at [317, 138] on span "PACKAGE / MEMBERSHIP CREDITS (1 eligible)" at bounding box center [264, 145] width 128 height 14
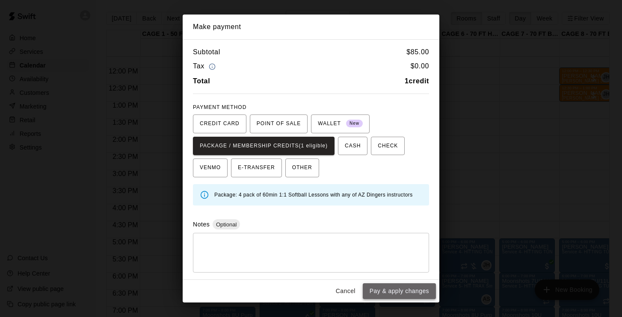
click at [417, 294] on button "Pay & apply changes" at bounding box center [399, 292] width 73 height 16
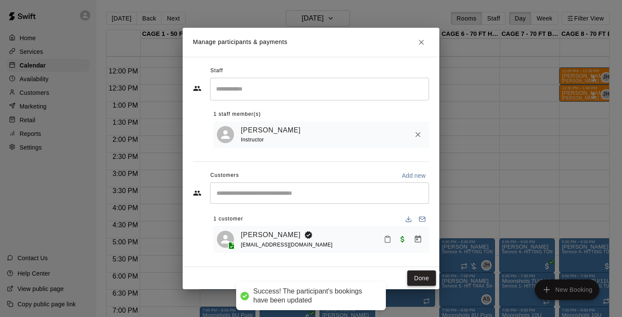
click at [422, 277] on button "Done" at bounding box center [421, 279] width 29 height 16
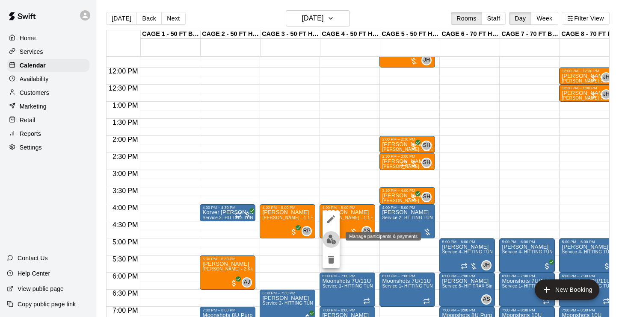
click at [333, 238] on img "edit" at bounding box center [331, 240] width 10 height 10
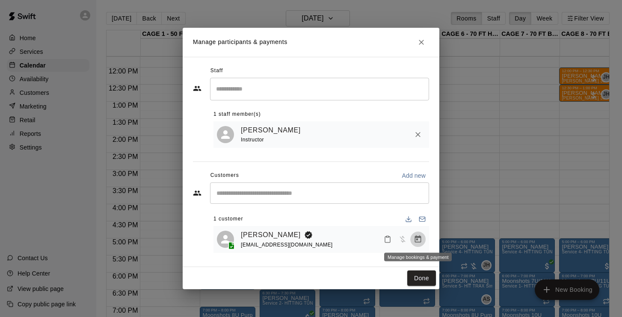
click at [416, 239] on icon "Manage bookings & payment" at bounding box center [417, 239] width 9 height 9
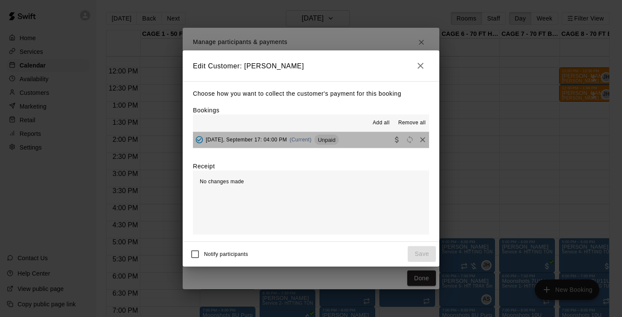
click at [246, 140] on span "Wednesday, September 17: 04:00 PM" at bounding box center [246, 140] width 81 height 6
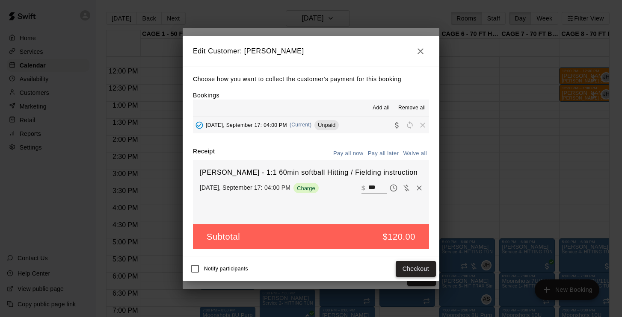
click at [422, 269] on button "Checkout" at bounding box center [416, 269] width 40 height 16
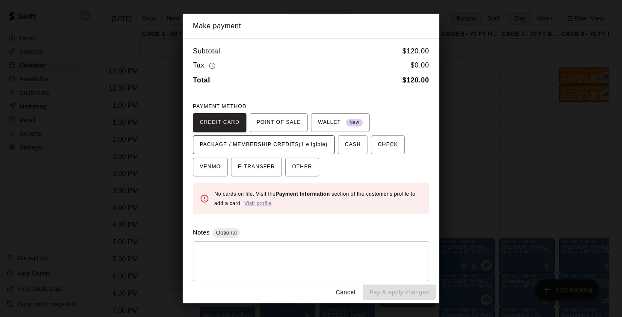
click at [298, 142] on span "PACKAGE / MEMBERSHIP CREDITS (1 eligible)" at bounding box center [264, 145] width 128 height 14
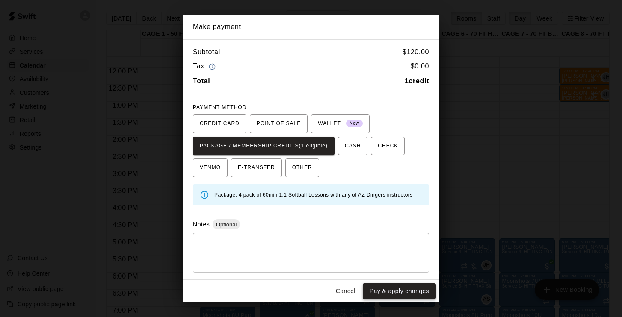
click at [390, 293] on button "Pay & apply changes" at bounding box center [399, 292] width 73 height 16
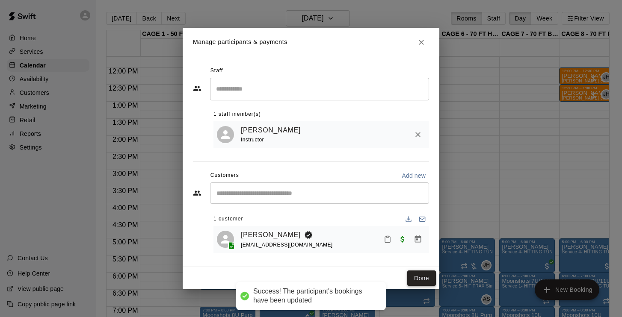
click at [425, 277] on button "Done" at bounding box center [421, 279] width 29 height 16
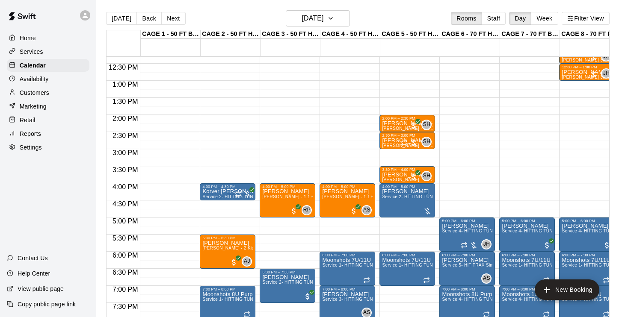
scroll to position [422, 0]
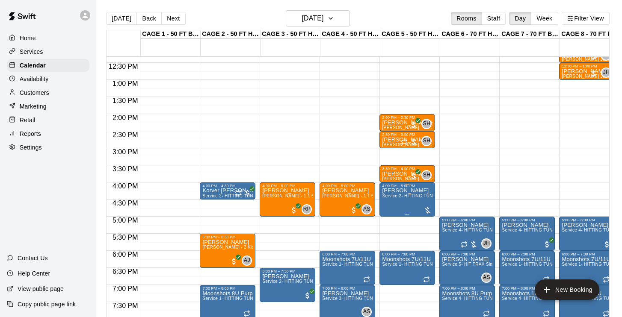
click at [389, 221] on img "edit" at bounding box center [391, 218] width 10 height 10
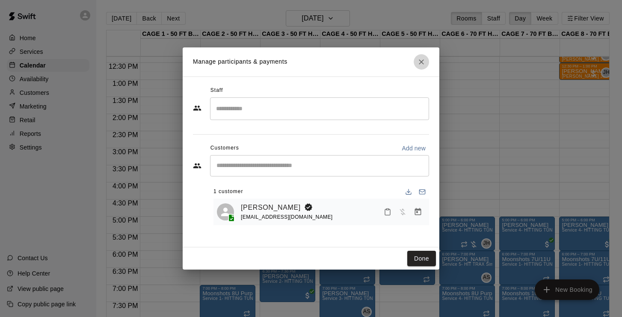
click at [420, 65] on icon "Close" at bounding box center [421, 62] width 9 height 9
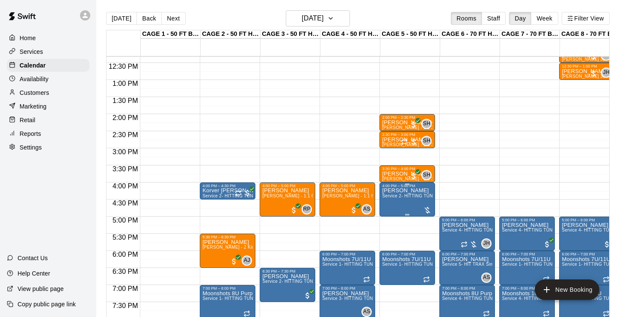
click at [391, 215] on img "edit" at bounding box center [391, 218] width 10 height 10
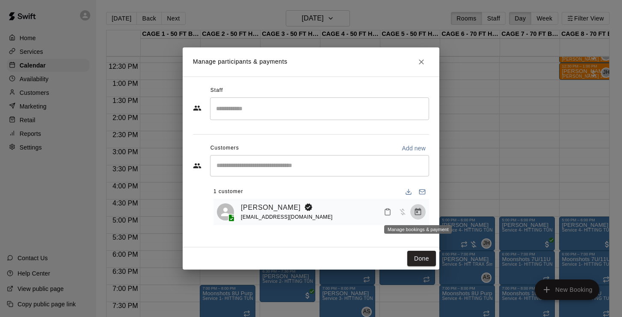
click at [420, 214] on icon "Manage bookings & payment" at bounding box center [418, 211] width 6 height 7
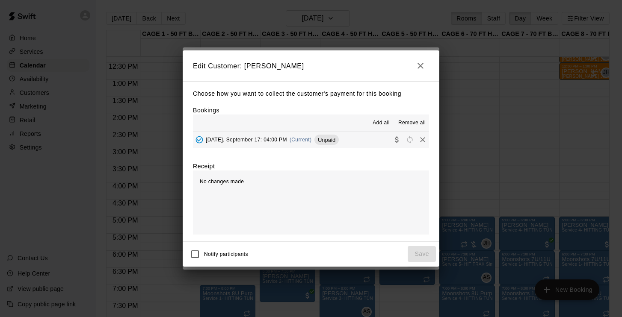
click at [243, 135] on div "Wednesday, September 17: 04:00 PM (Current) Unpaid" at bounding box center [266, 139] width 146 height 13
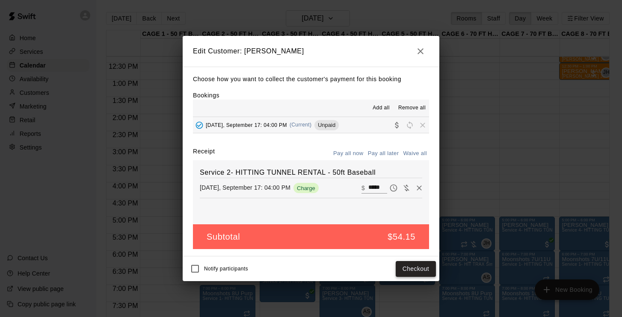
click at [417, 266] on button "Checkout" at bounding box center [416, 269] width 40 height 16
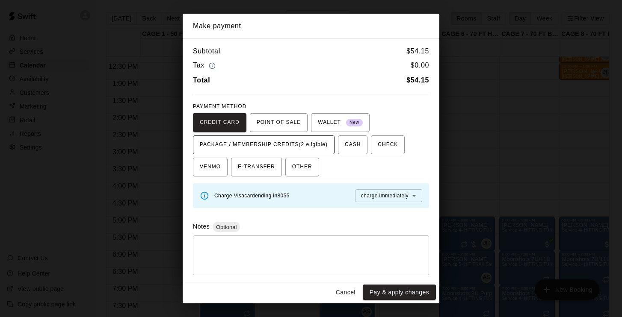
click at [314, 145] on span "PACKAGE / MEMBERSHIP CREDITS (2 eligible)" at bounding box center [264, 145] width 128 height 14
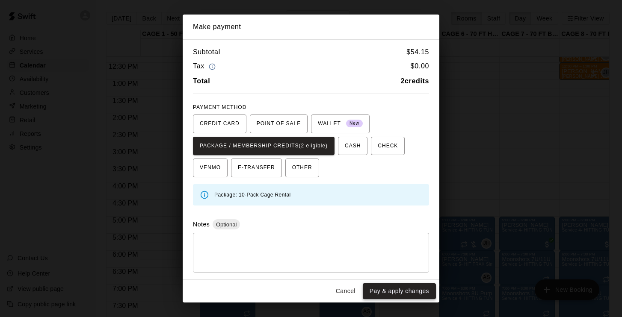
click at [381, 286] on button "Pay & apply changes" at bounding box center [399, 292] width 73 height 16
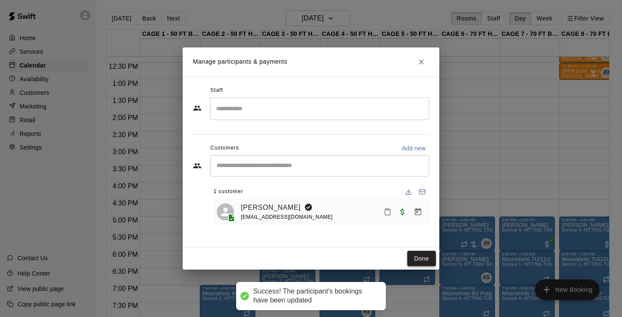
click at [424, 263] on button "Done" at bounding box center [421, 259] width 29 height 16
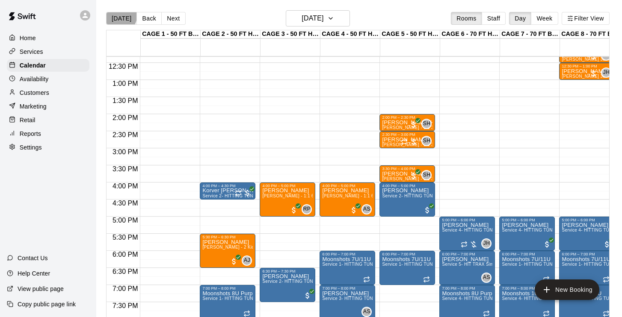
click at [120, 16] on button "[DATE]" at bounding box center [121, 18] width 31 height 13
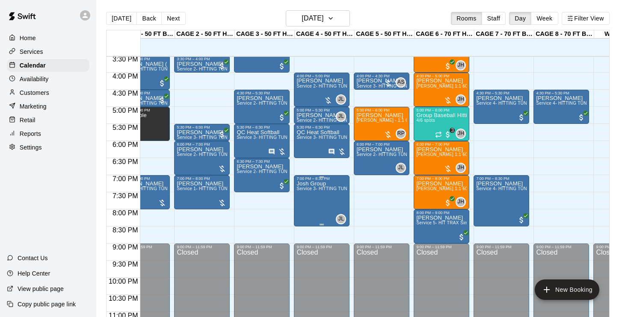
scroll to position [532, 26]
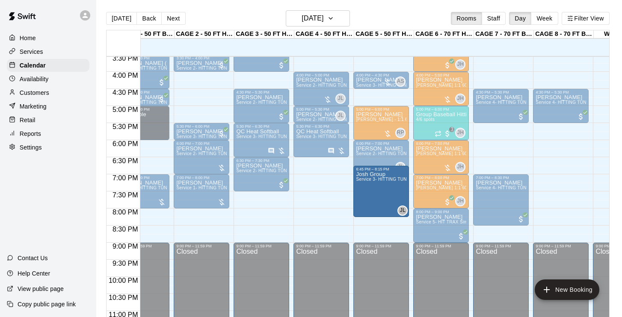
drag, startPoint x: 321, startPoint y: 201, endPoint x: 368, endPoint y: 201, distance: 47.0
drag, startPoint x: 322, startPoint y: 203, endPoint x: 363, endPoint y: 204, distance: 40.6
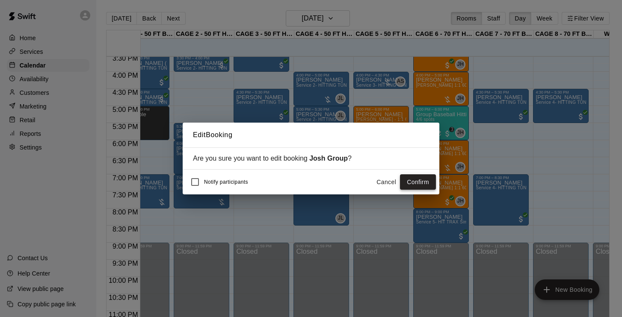
click at [409, 178] on button "Confirm" at bounding box center [418, 182] width 36 height 16
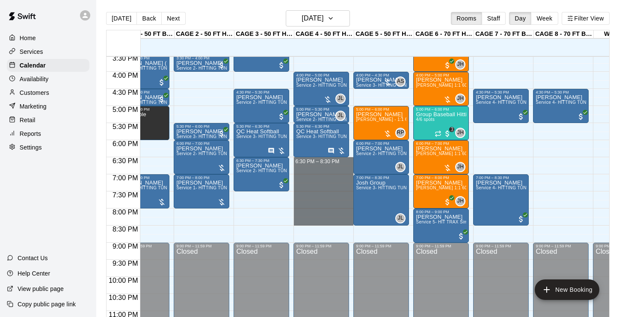
drag, startPoint x: 314, startPoint y: 160, endPoint x: 322, endPoint y: 221, distance: 61.6
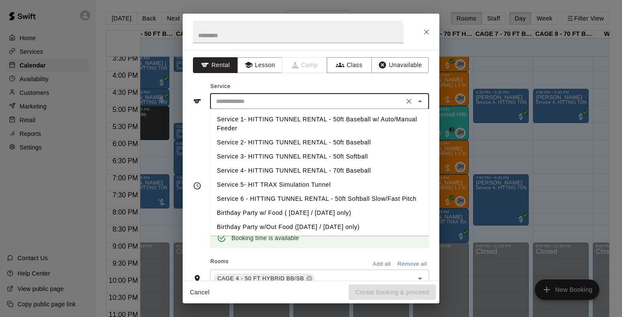
click at [313, 99] on input "text" at bounding box center [307, 101] width 189 height 11
click at [346, 153] on li "Service 3- HITTING TUNNEL RENTAL - 50ft Softball" at bounding box center [319, 157] width 219 height 14
type input "**********"
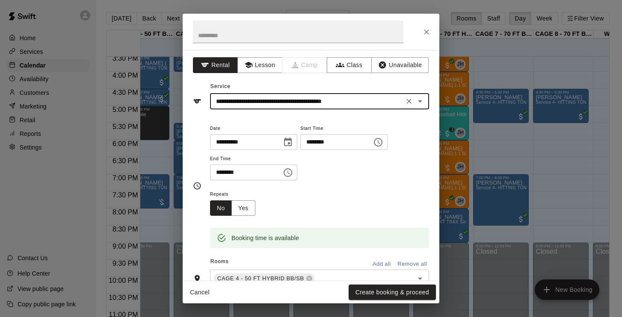
scroll to position [0, 0]
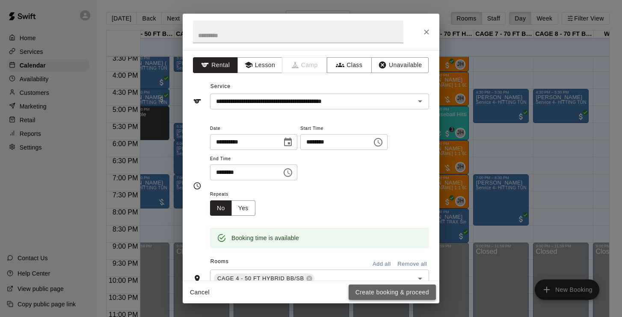
click at [384, 294] on button "Create booking & proceed" at bounding box center [391, 293] width 87 height 16
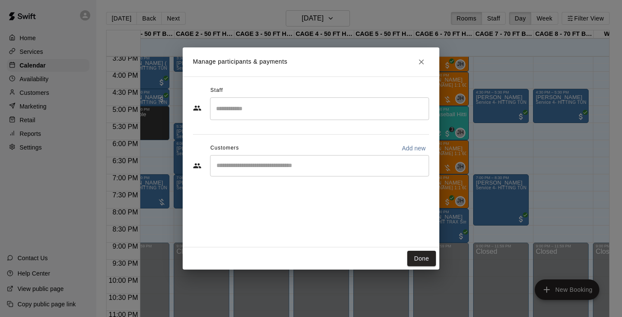
click at [260, 167] on input "Start typing to search customers..." at bounding box center [319, 166] width 211 height 9
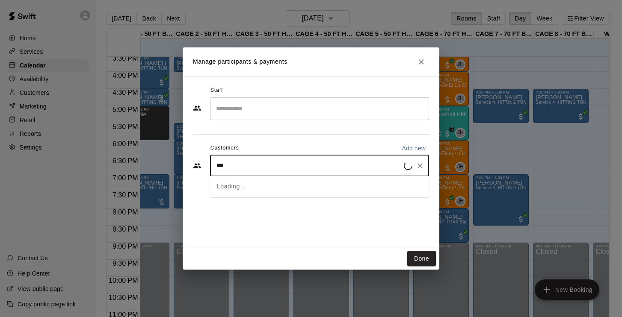
type input "****"
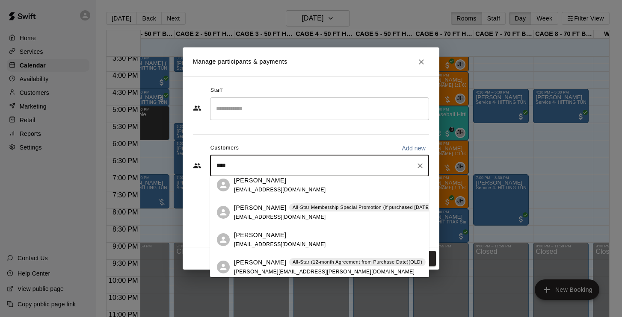
scroll to position [148, 0]
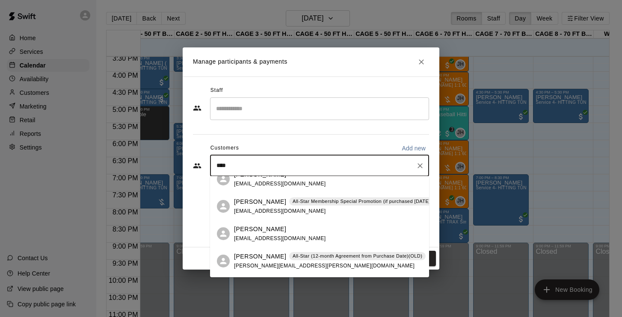
click at [251, 206] on p "[PERSON_NAME]" at bounding box center [260, 202] width 52 height 9
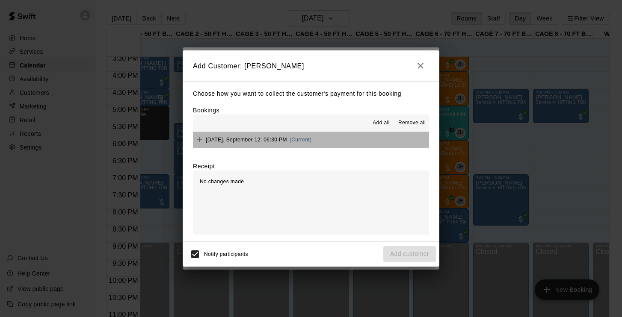
click at [252, 144] on div "Friday, September 12: 06:30 PM (Current)" at bounding box center [252, 139] width 118 height 13
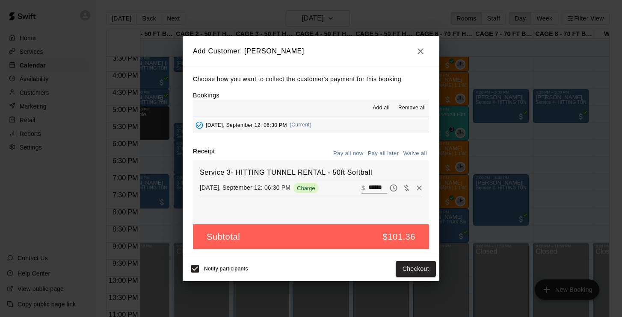
click at [384, 155] on button "Pay all later" at bounding box center [383, 153] width 35 height 13
click at [394, 267] on button "Add customer" at bounding box center [409, 269] width 53 height 16
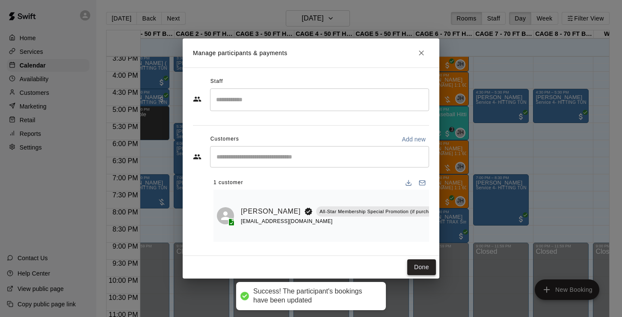
click at [419, 263] on button "Done" at bounding box center [421, 268] width 29 height 16
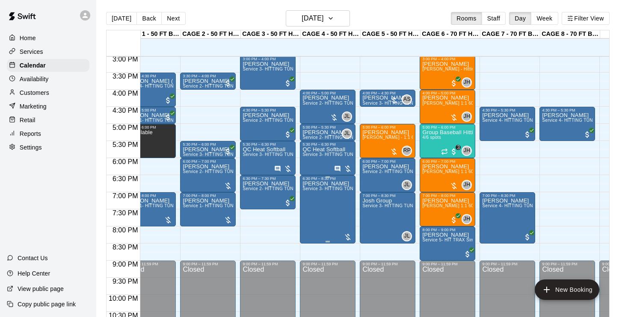
scroll to position [514, 19]
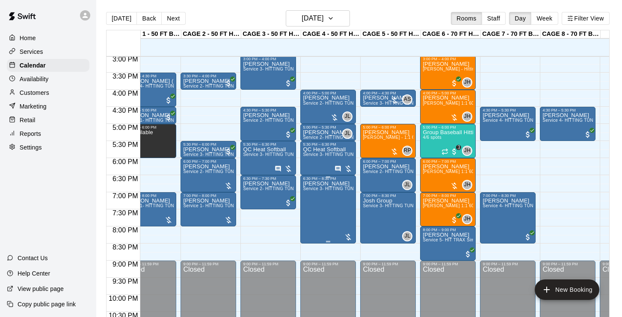
click at [313, 195] on icon "edit" at bounding box center [312, 190] width 10 height 10
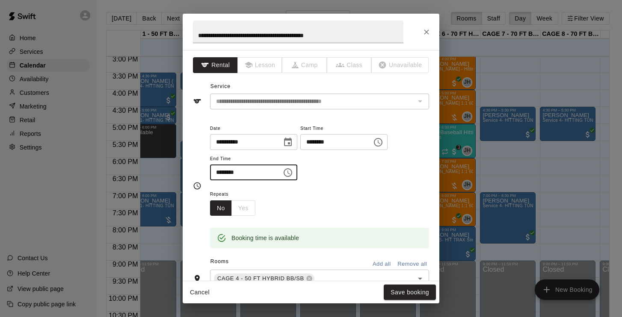
click at [219, 171] on input "********" at bounding box center [243, 173] width 66 height 16
type input "********"
click at [354, 191] on div "Repeats No Yes" at bounding box center [319, 202] width 219 height 27
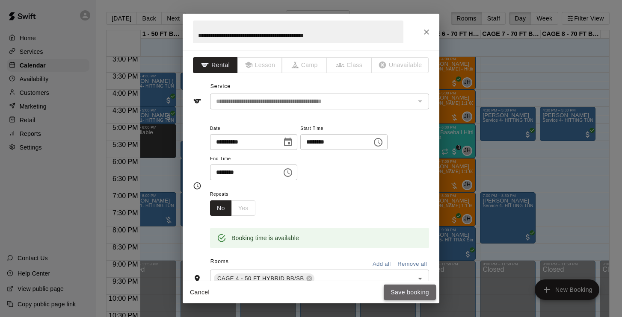
click at [420, 294] on button "Save booking" at bounding box center [410, 293] width 52 height 16
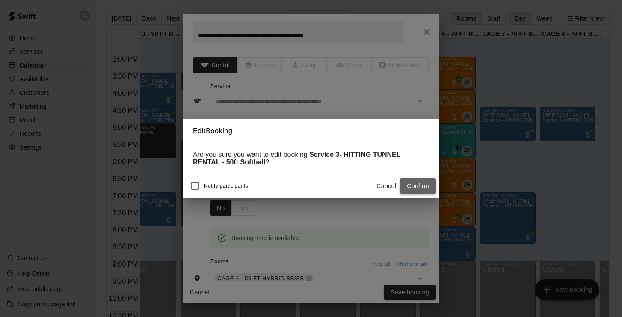
click at [407, 185] on button "Confirm" at bounding box center [418, 186] width 36 height 16
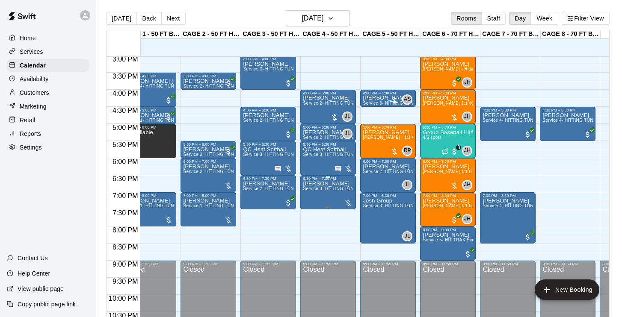
click at [311, 212] on img "edit" at bounding box center [312, 211] width 10 height 10
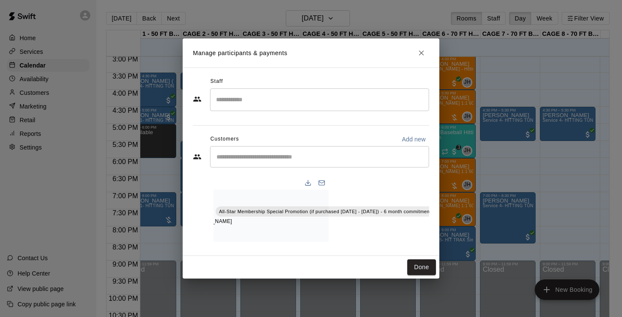
scroll to position [0, 100]
click at [438, 231] on icon "Manage bookings & payment" at bounding box center [442, 231] width 9 height 9
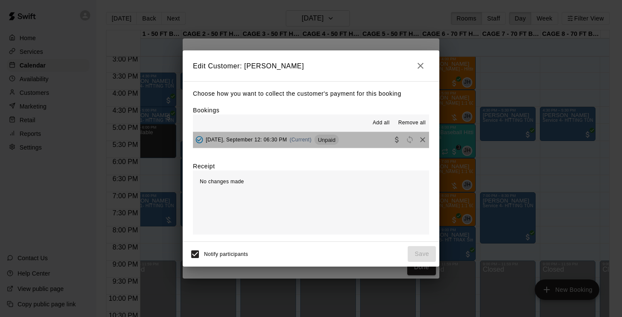
click at [236, 135] on div "Friday, September 12: 06:30 PM (Current) Unpaid" at bounding box center [266, 139] width 146 height 13
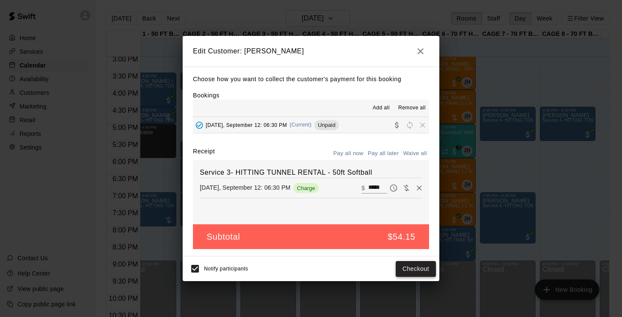
click at [406, 268] on button "Checkout" at bounding box center [416, 269] width 40 height 16
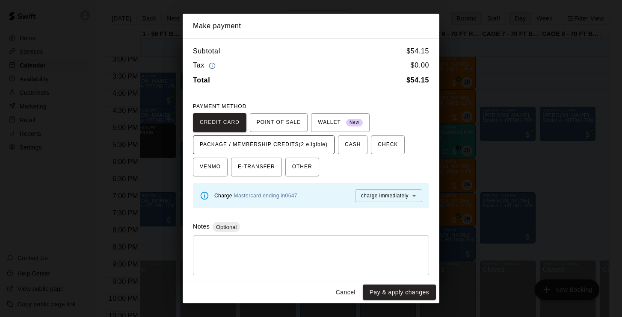
click at [303, 142] on span "PACKAGE / MEMBERSHIP CREDITS (2 eligible)" at bounding box center [264, 145] width 128 height 14
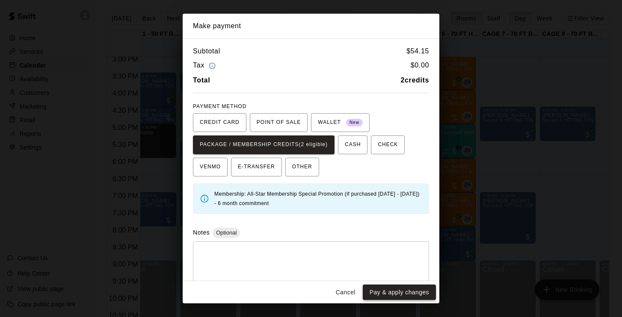
click at [412, 298] on button "Pay & apply changes" at bounding box center [399, 293] width 73 height 16
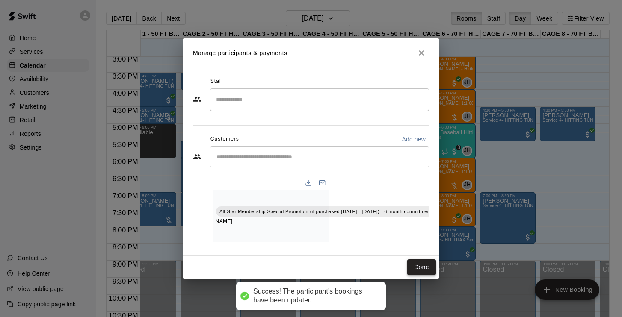
click at [418, 263] on button "Done" at bounding box center [421, 268] width 29 height 16
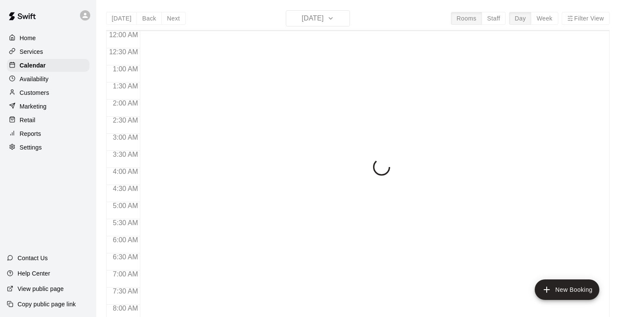
scroll to position [359, 0]
